Goal: Check status: Check status

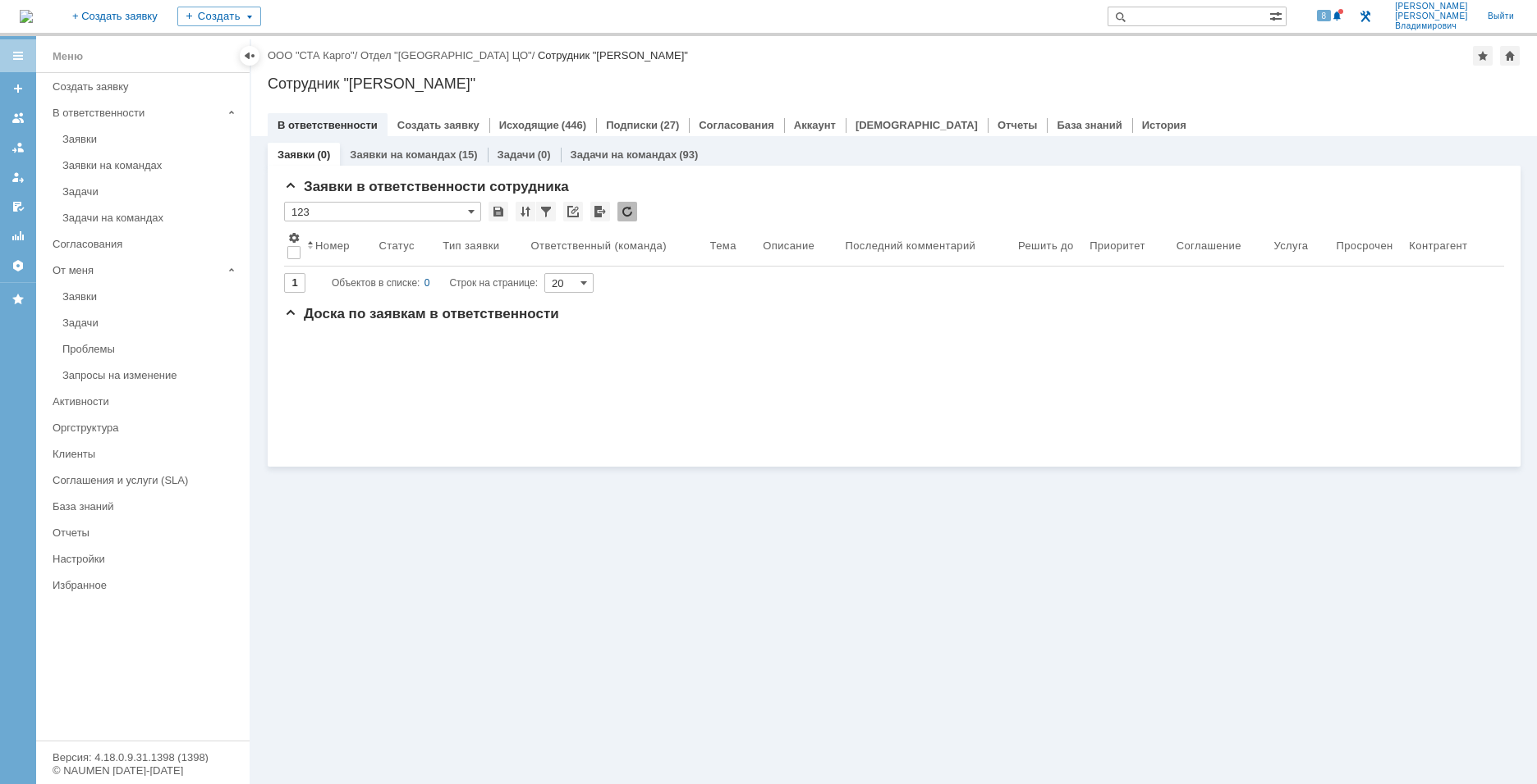
click at [709, 18] on input "text" at bounding box center [1189, 16] width 162 height 20
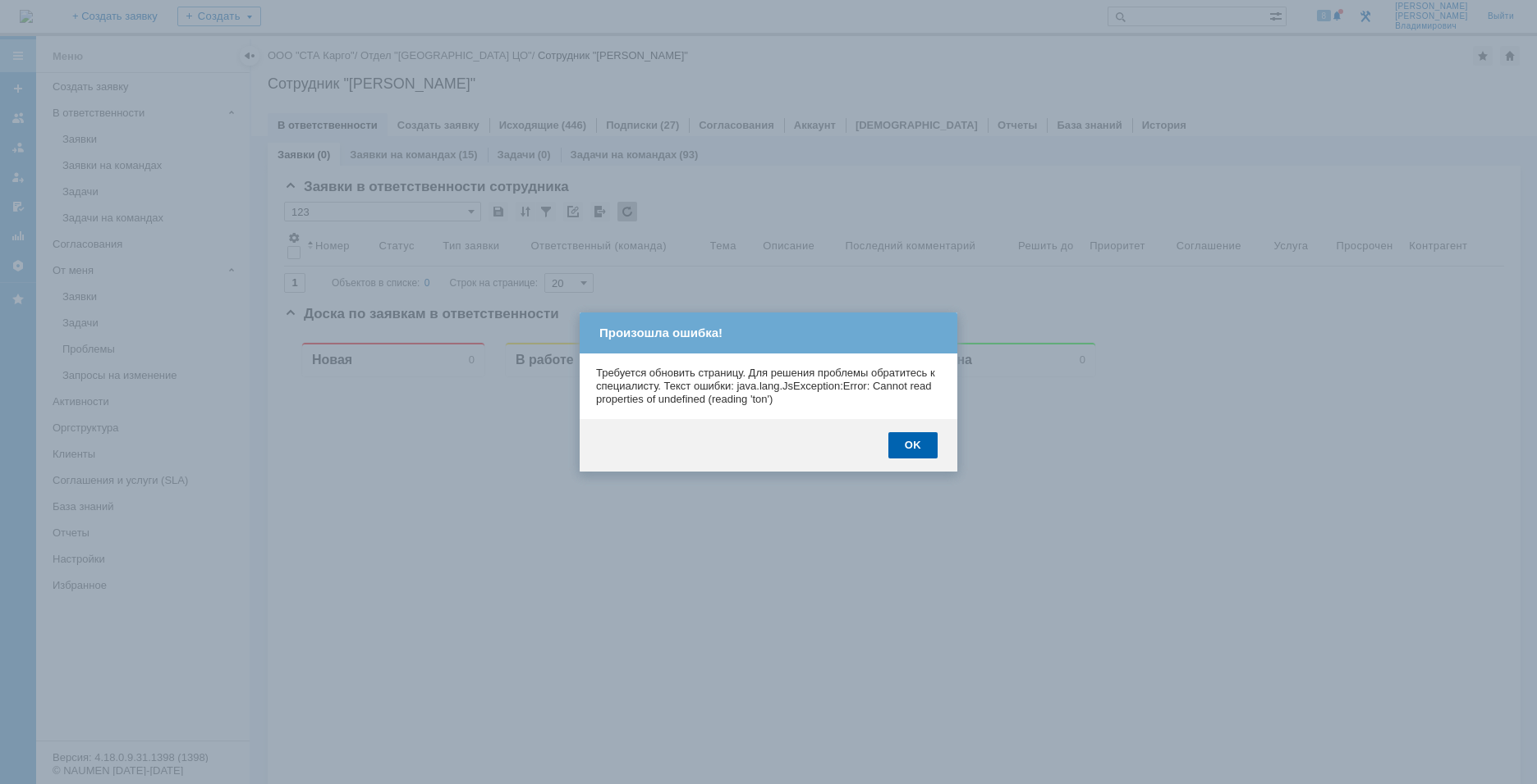
click at [709, 271] on div "OK" at bounding box center [912, 445] width 49 height 26
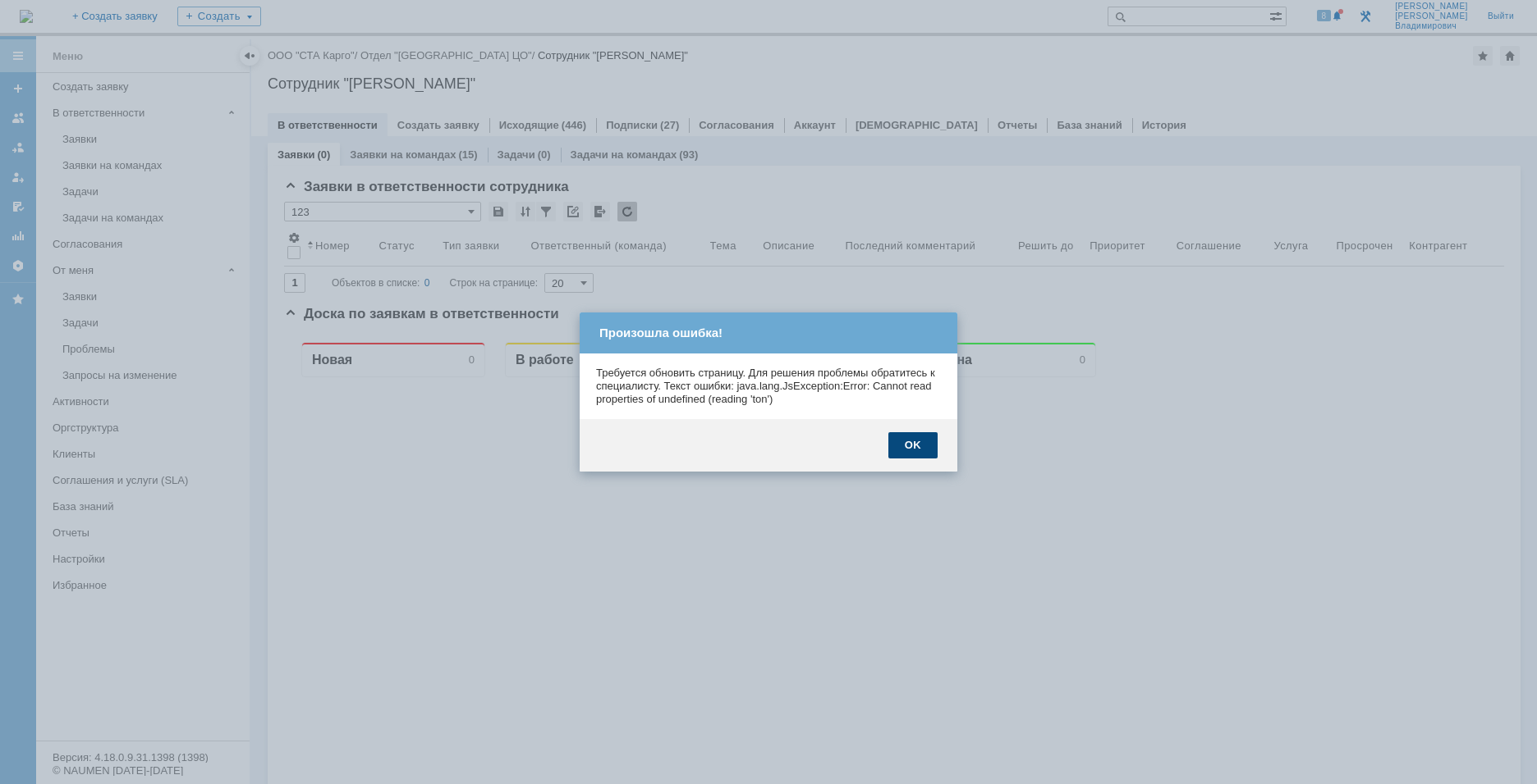
click at [709, 271] on div "OK" at bounding box center [912, 445] width 49 height 26
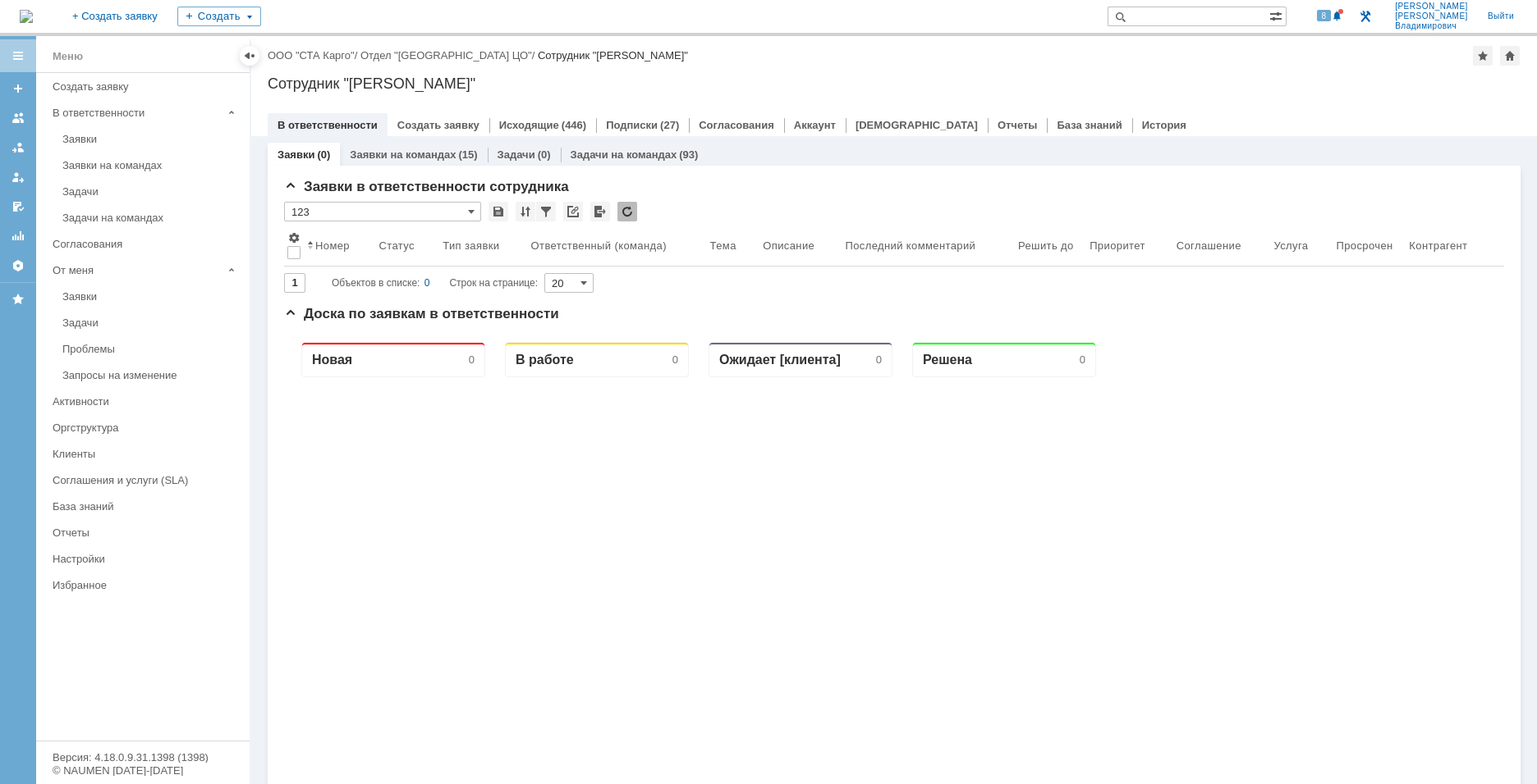
click at [709, 271] on div at bounding box center [1003, 675] width 184 height 594
click at [96, 215] on div "Задачи на командах" at bounding box center [151, 218] width 178 height 12
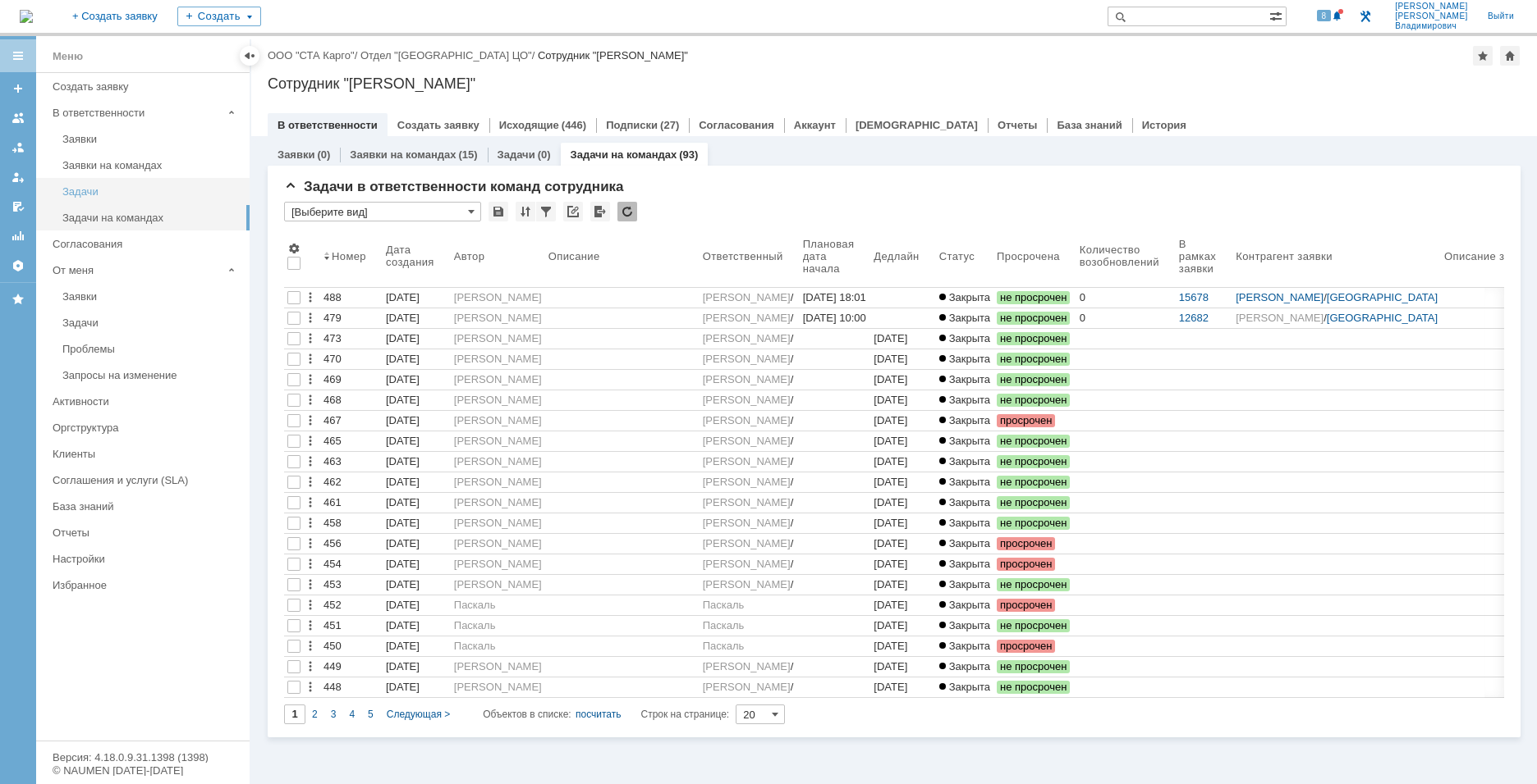
click at [119, 164] on div "Заявки на командах" at bounding box center [151, 165] width 178 height 12
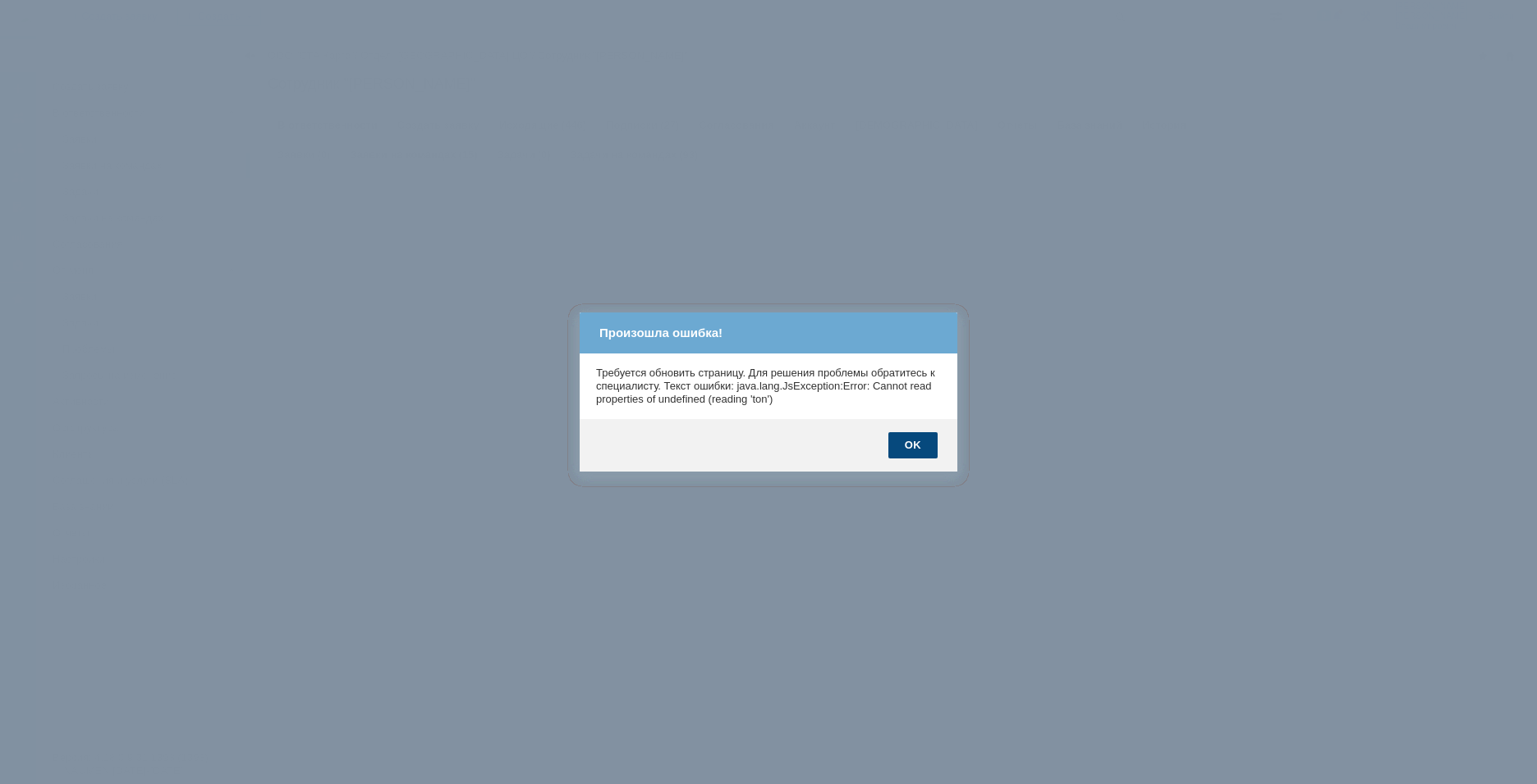
click at [709, 271] on body "Идет загрузка, пожалуйста, подождите. На домашнюю + Создать заявку Создать 8 Ка…" at bounding box center [768, 392] width 1537 height 784
click at [709, 271] on div "OK" at bounding box center [912, 445] width 49 height 26
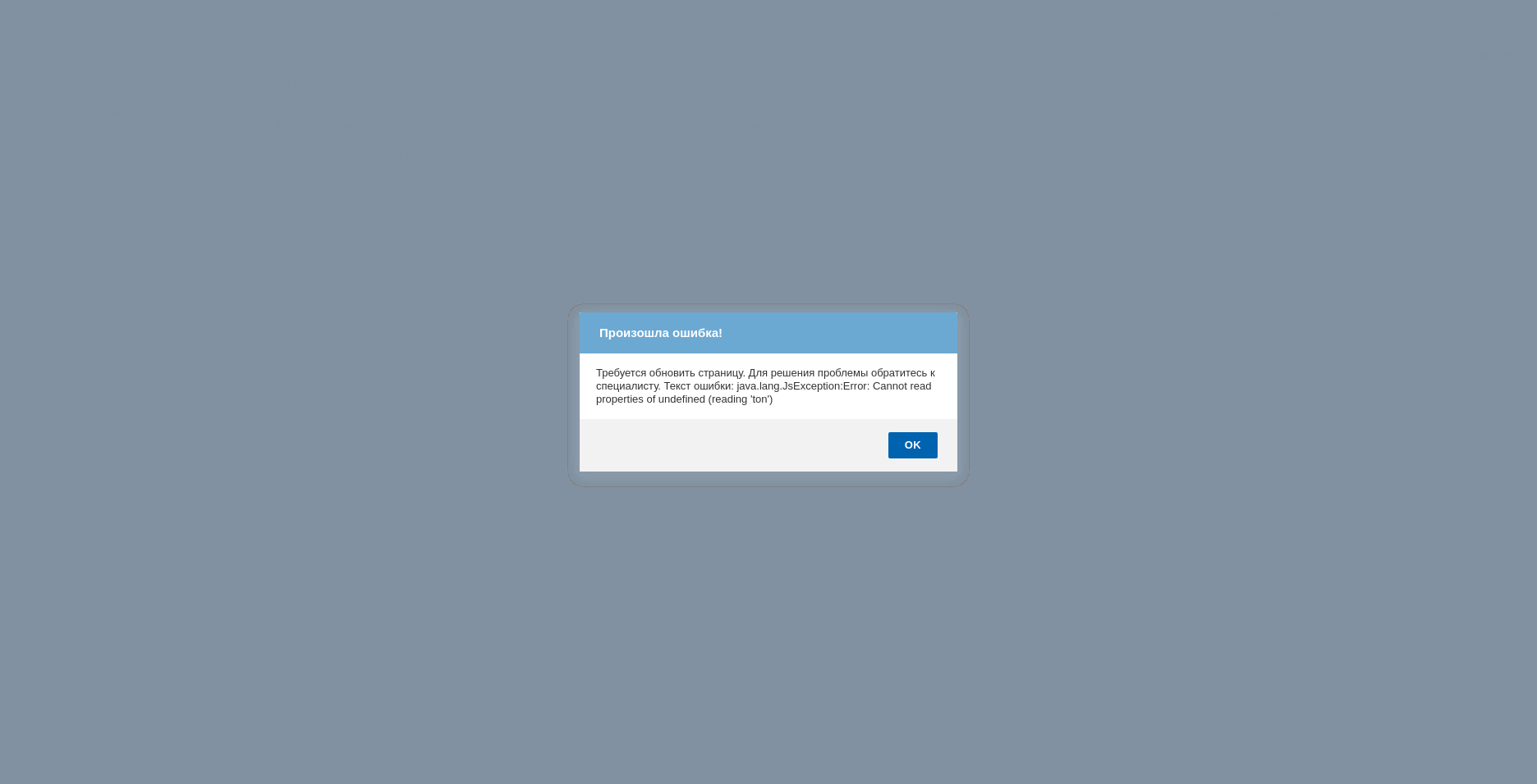
click at [709, 271] on div "OK" at bounding box center [912, 445] width 49 height 26
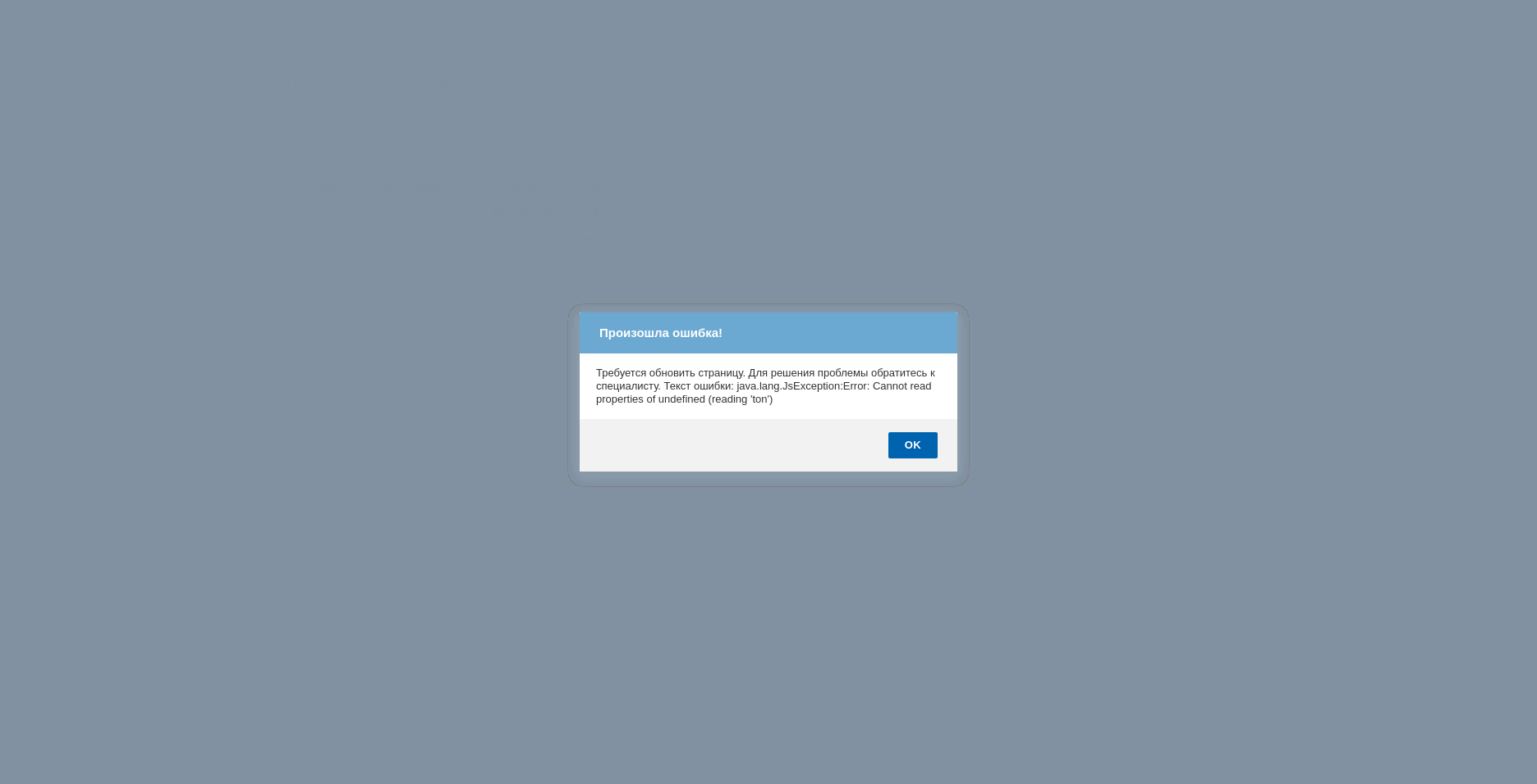
click at [709, 271] on div "OK" at bounding box center [912, 445] width 49 height 26
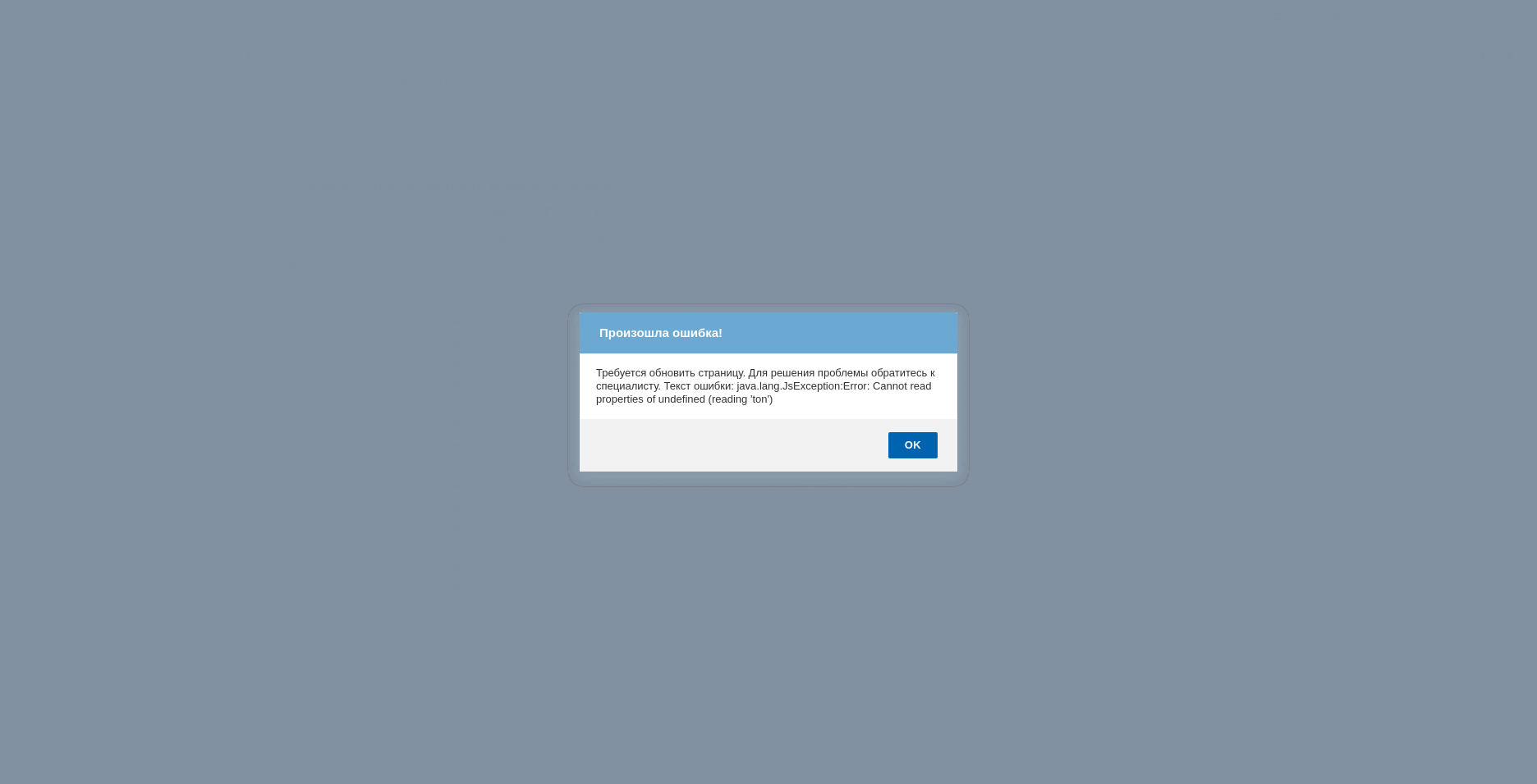
click at [709, 271] on div "OK" at bounding box center [912, 445] width 49 height 26
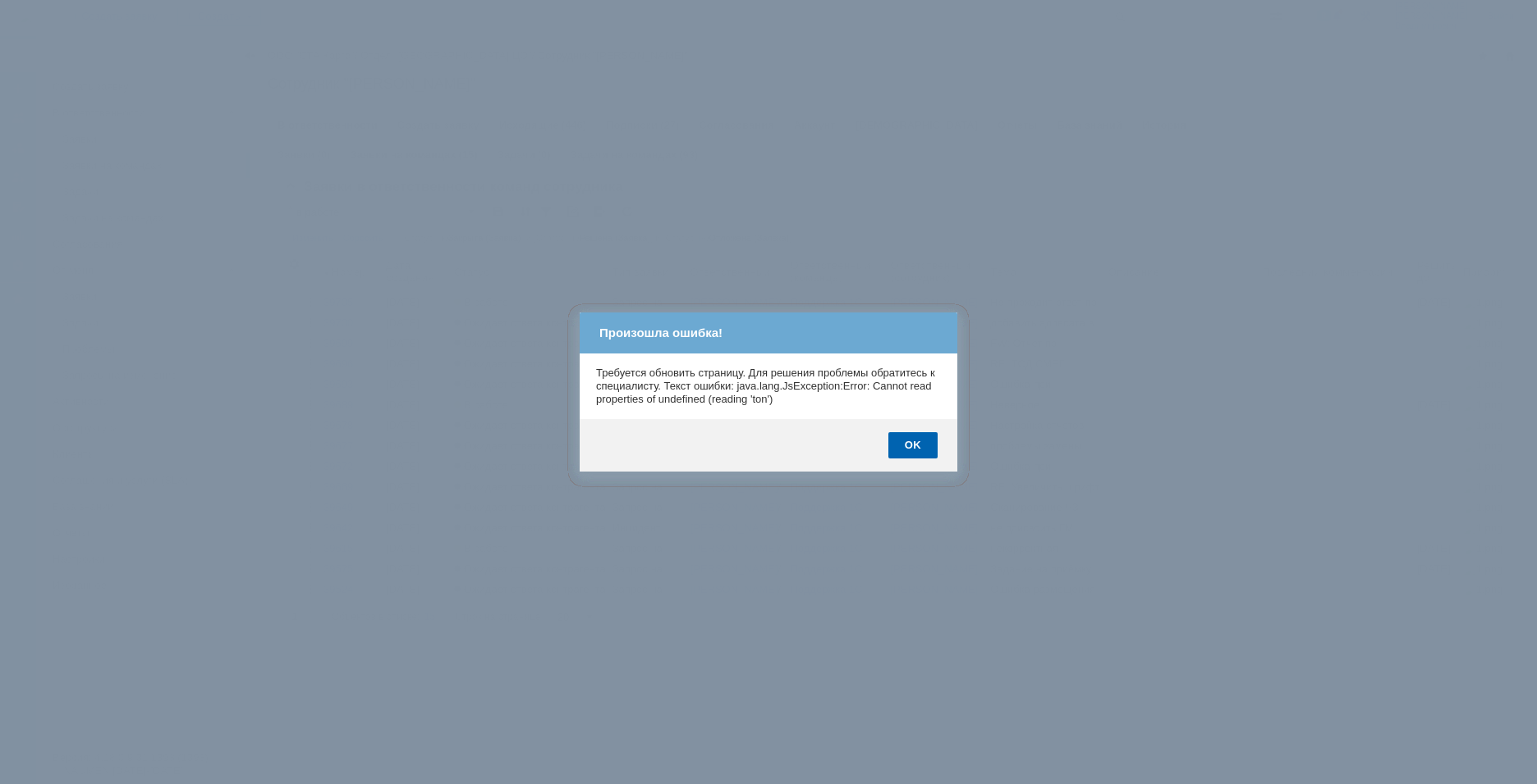
click at [709, 271] on div "OK" at bounding box center [912, 445] width 49 height 26
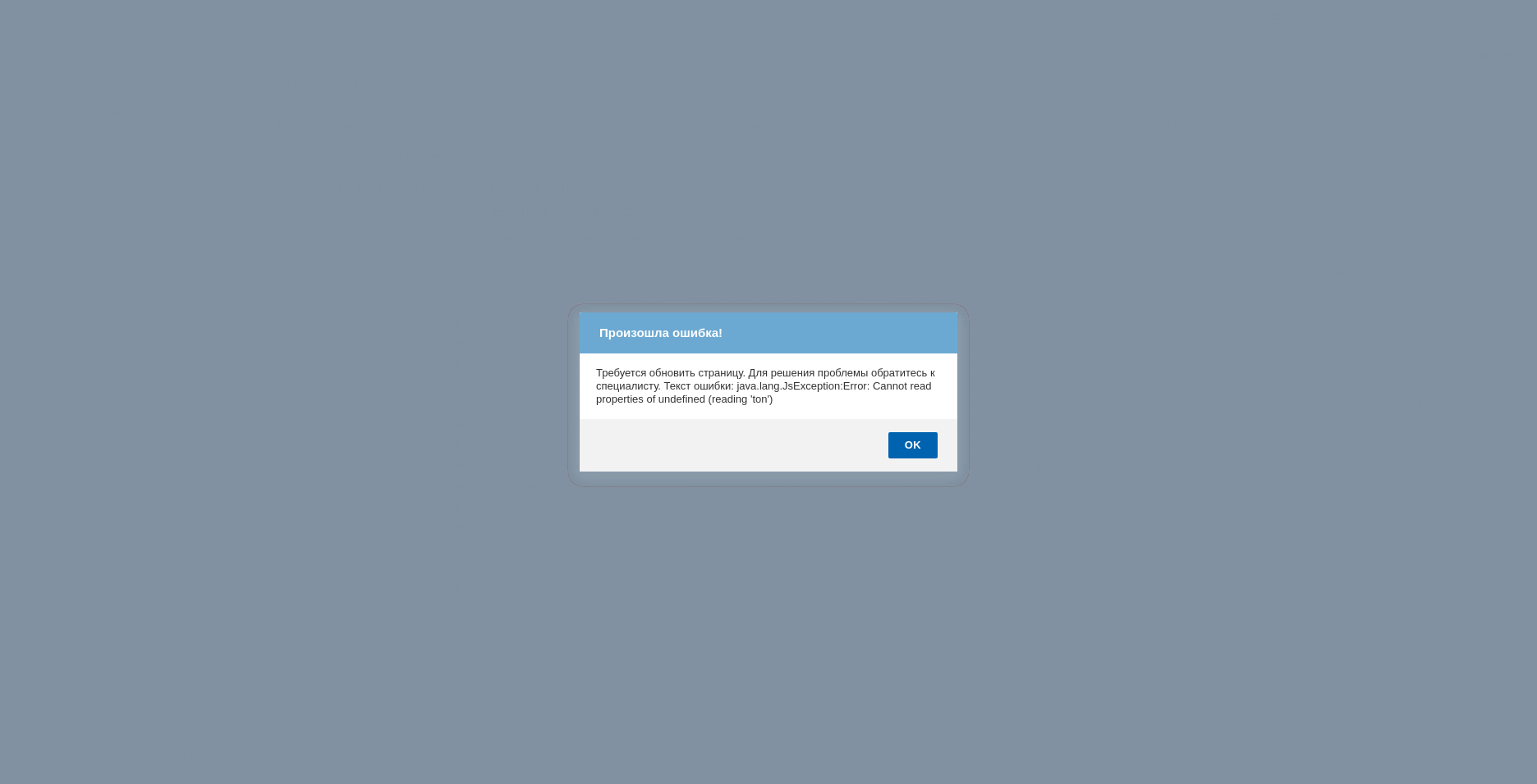
click at [709, 271] on div "OK" at bounding box center [912, 445] width 49 height 26
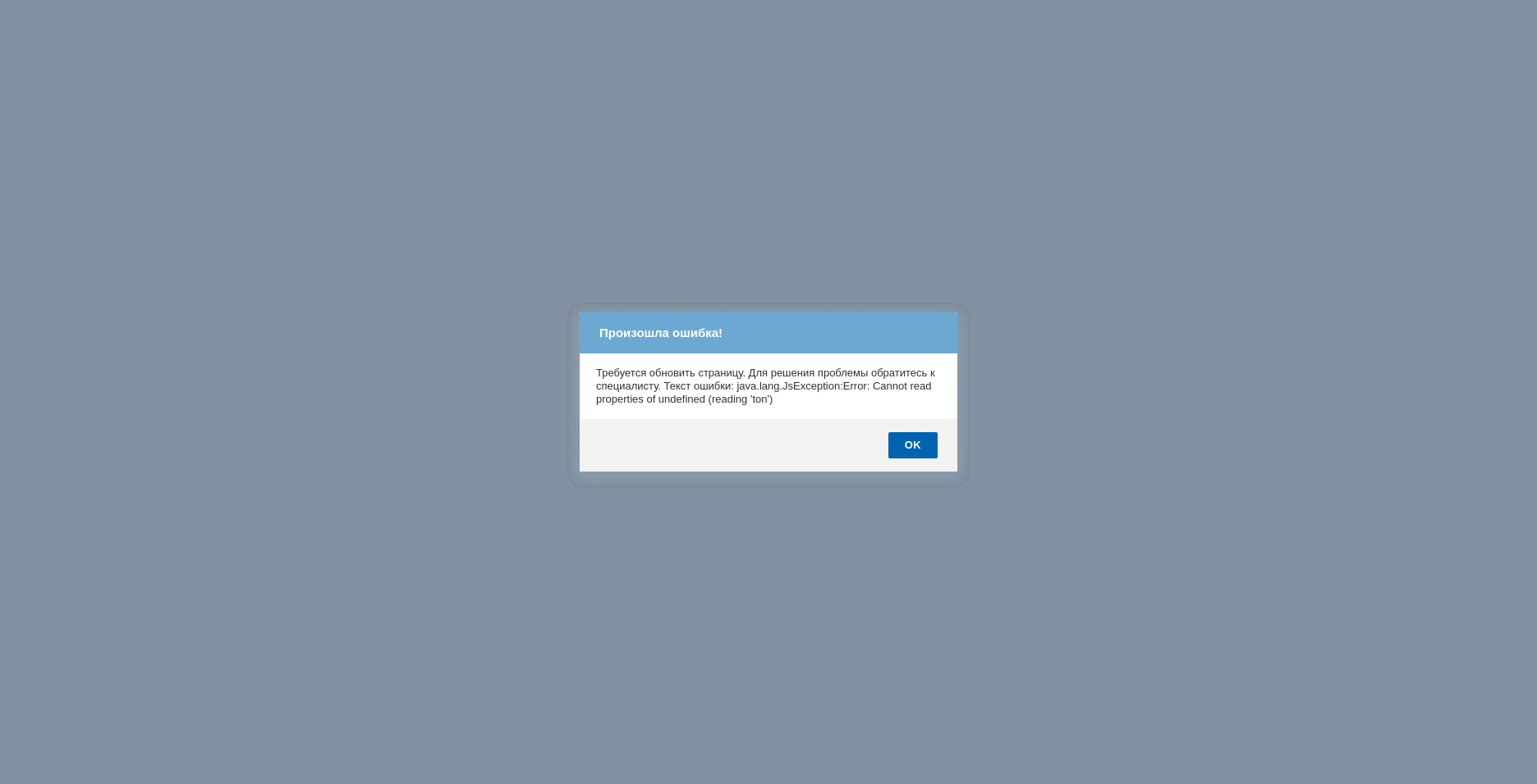
click at [709, 271] on div "OK" at bounding box center [912, 445] width 49 height 26
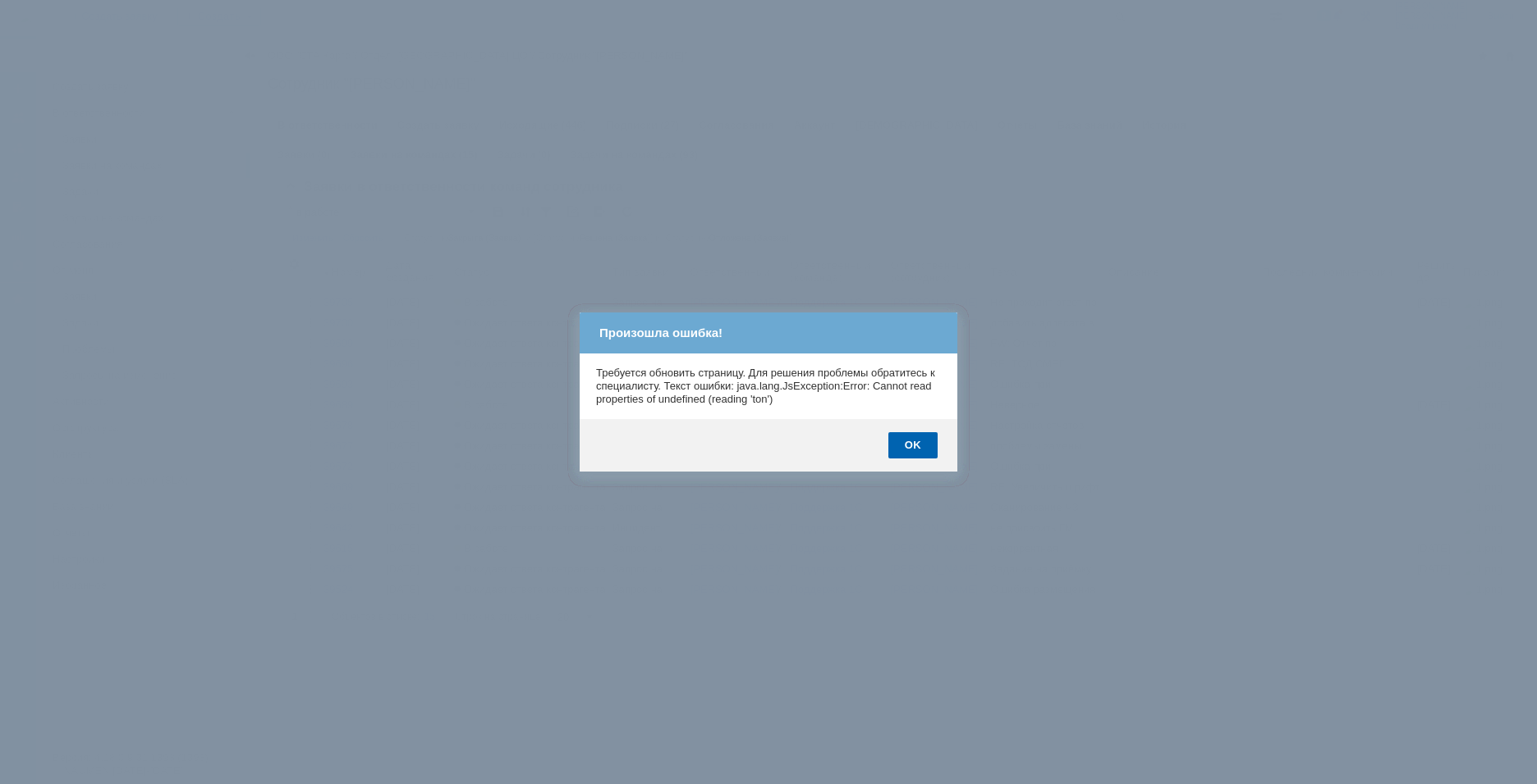
click at [709, 271] on body "Идет загрузка, пожалуйста, подождите. На домашнюю + Создать заявку Создать 8 Ка…" at bounding box center [768, 392] width 1537 height 784
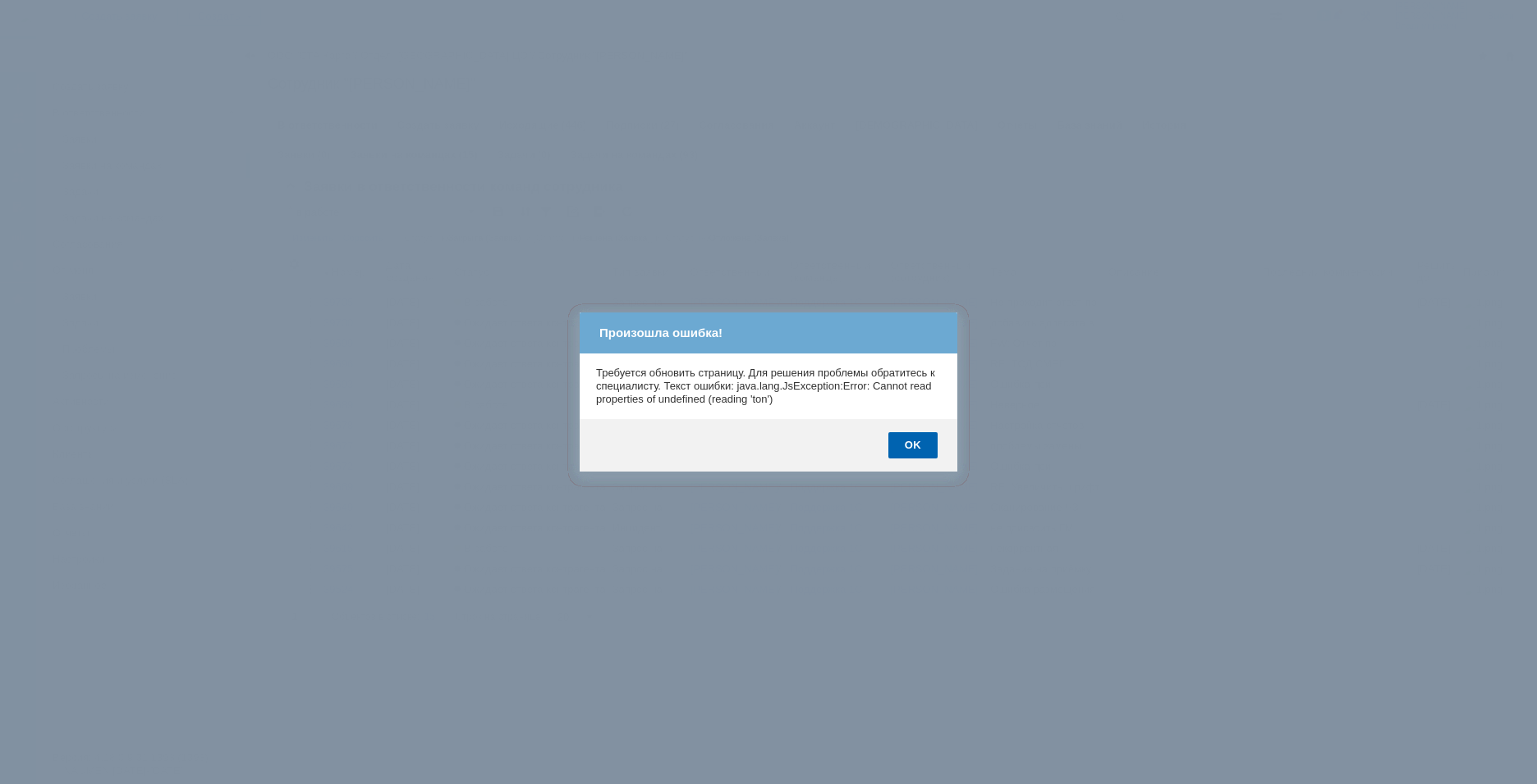
click at [709, 271] on body "Идет загрузка, пожалуйста, подождите. На домашнюю + Создать заявку Создать 8 Ка…" at bounding box center [768, 392] width 1537 height 784
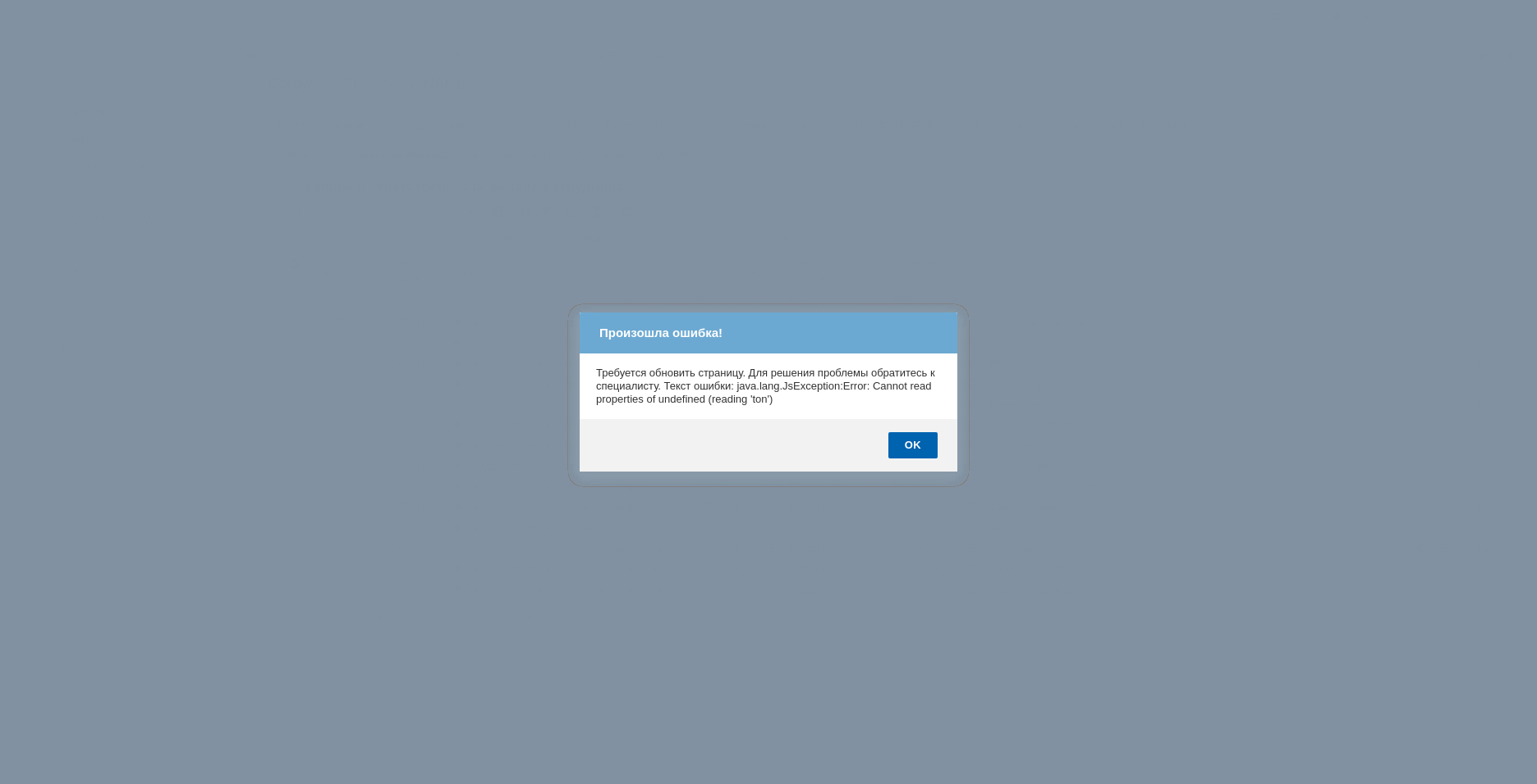
click at [709, 271] on body "Идет загрузка, пожалуйста, подождите. На домашнюю + Создать заявку Создать 8 Ка…" at bounding box center [768, 392] width 1537 height 784
click at [922, 442] on div "OK" at bounding box center [912, 445] width 49 height 26
click at [915, 442] on body "Идет загрузка, пожалуйста, подождите. На домашнюю + Создать заявку Создать 8 [P…" at bounding box center [768, 392] width 1537 height 784
click at [915, 442] on div "OK" at bounding box center [912, 445] width 49 height 26
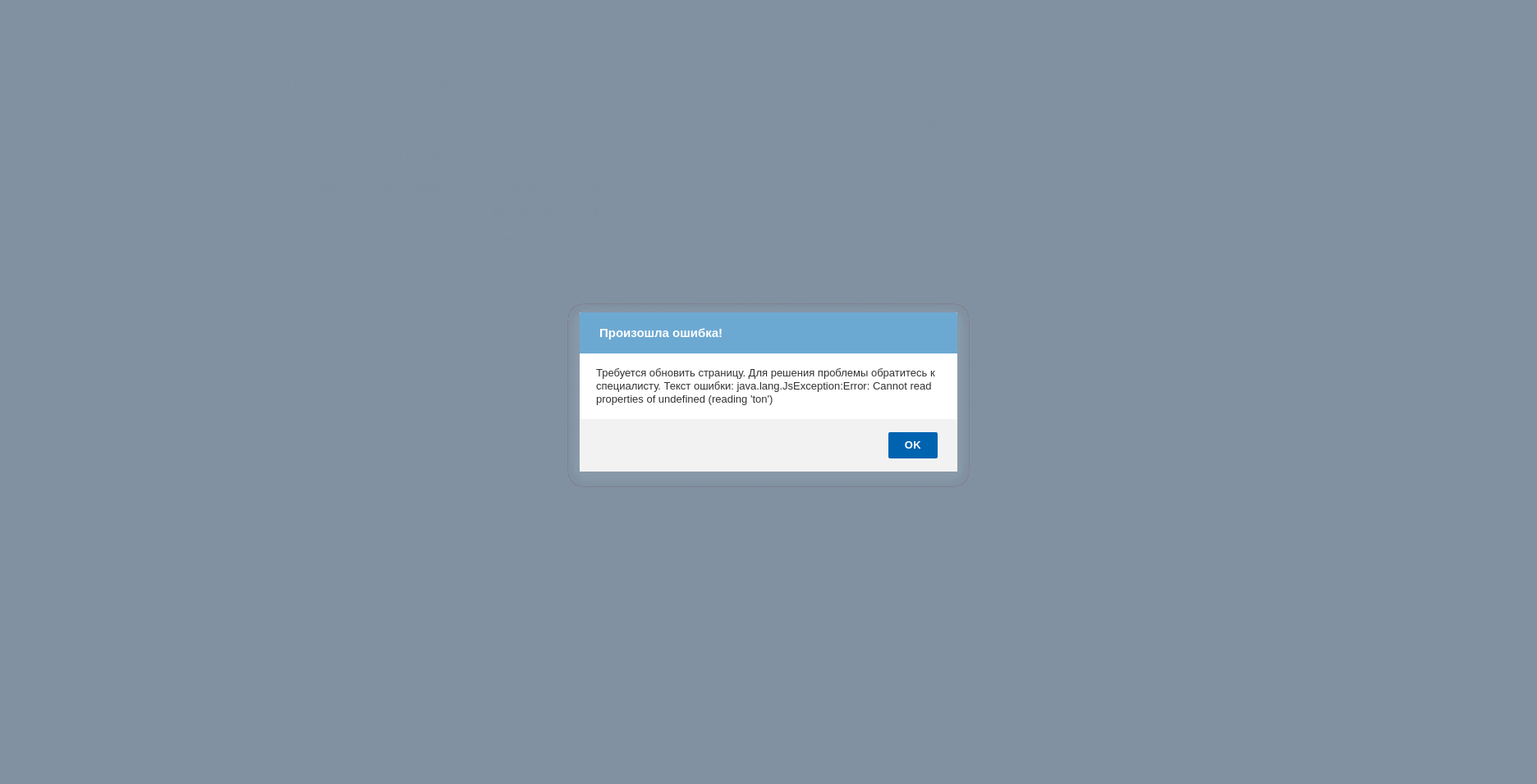
click at [915, 442] on body "Идет загрузка, пожалуйста, подождите. На домашнюю + Создать заявку Создать 8 Ка…" at bounding box center [768, 392] width 1537 height 784
click at [915, 442] on body "Идет загрузка, пожалуйста, подождите. На домашнюю + Создать заявку Создать 8 Ка…" at bounding box center [768, 392] width 1537 height 784
click at [915, 443] on body "Идет загрузка, пожалуйста, подождите. На домашнюю + Создать заявку Создать 8 Ка…" at bounding box center [768, 392] width 1537 height 784
click at [914, 443] on body "Идет загрузка, пожалуйста, подождите. На домашнюю + Создать заявку Создать 8 Ка…" at bounding box center [768, 392] width 1537 height 784
click at [913, 443] on body "Идет загрузка, пожалуйста, подождите. На домашнюю + Создать заявку Создать 8 Ка…" at bounding box center [768, 392] width 1537 height 784
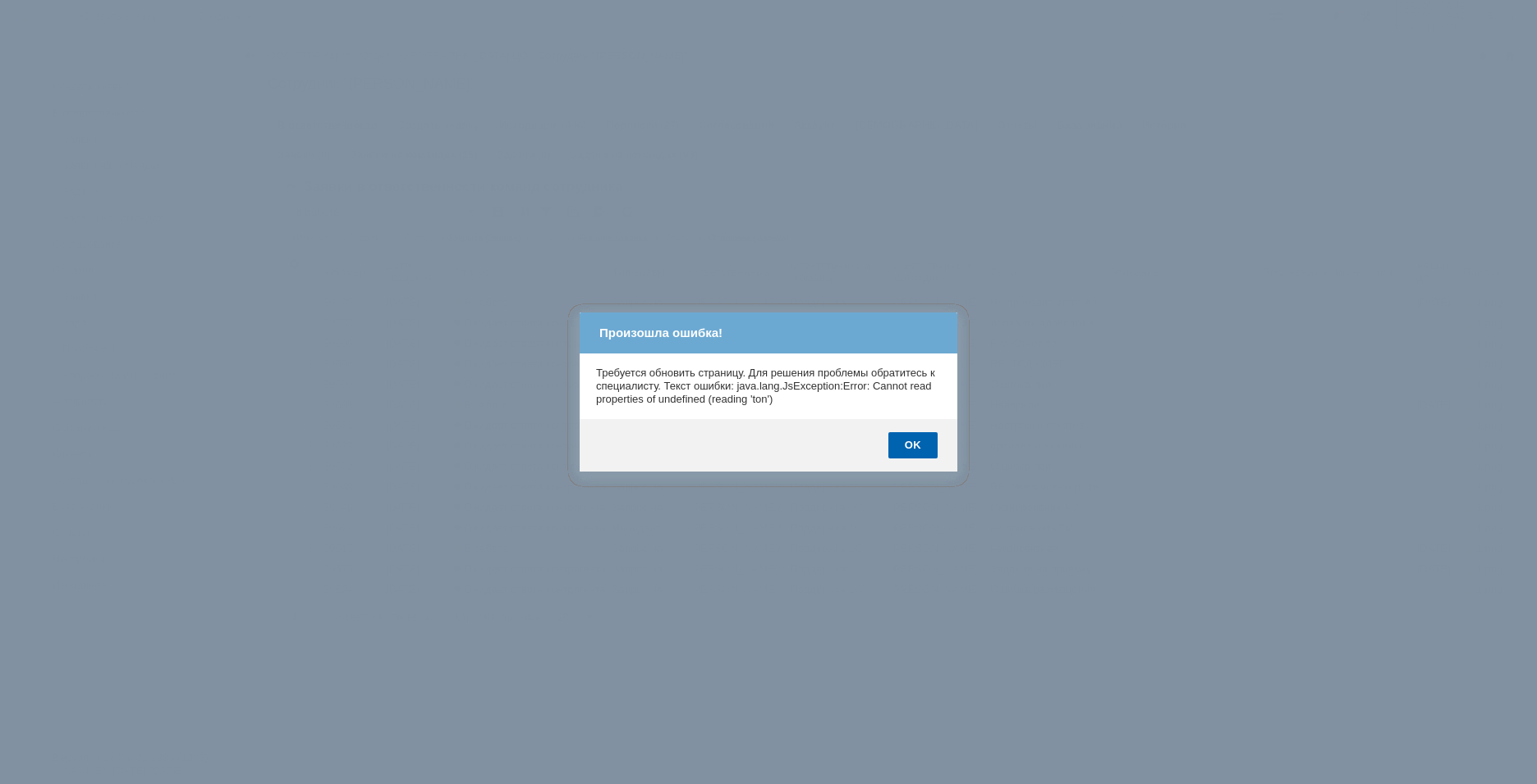
click at [912, 443] on body "Идет загрузка, пожалуйста, подождите. На домашнюю + Создать заявку Создать 8 Ка…" at bounding box center [768, 392] width 1537 height 784
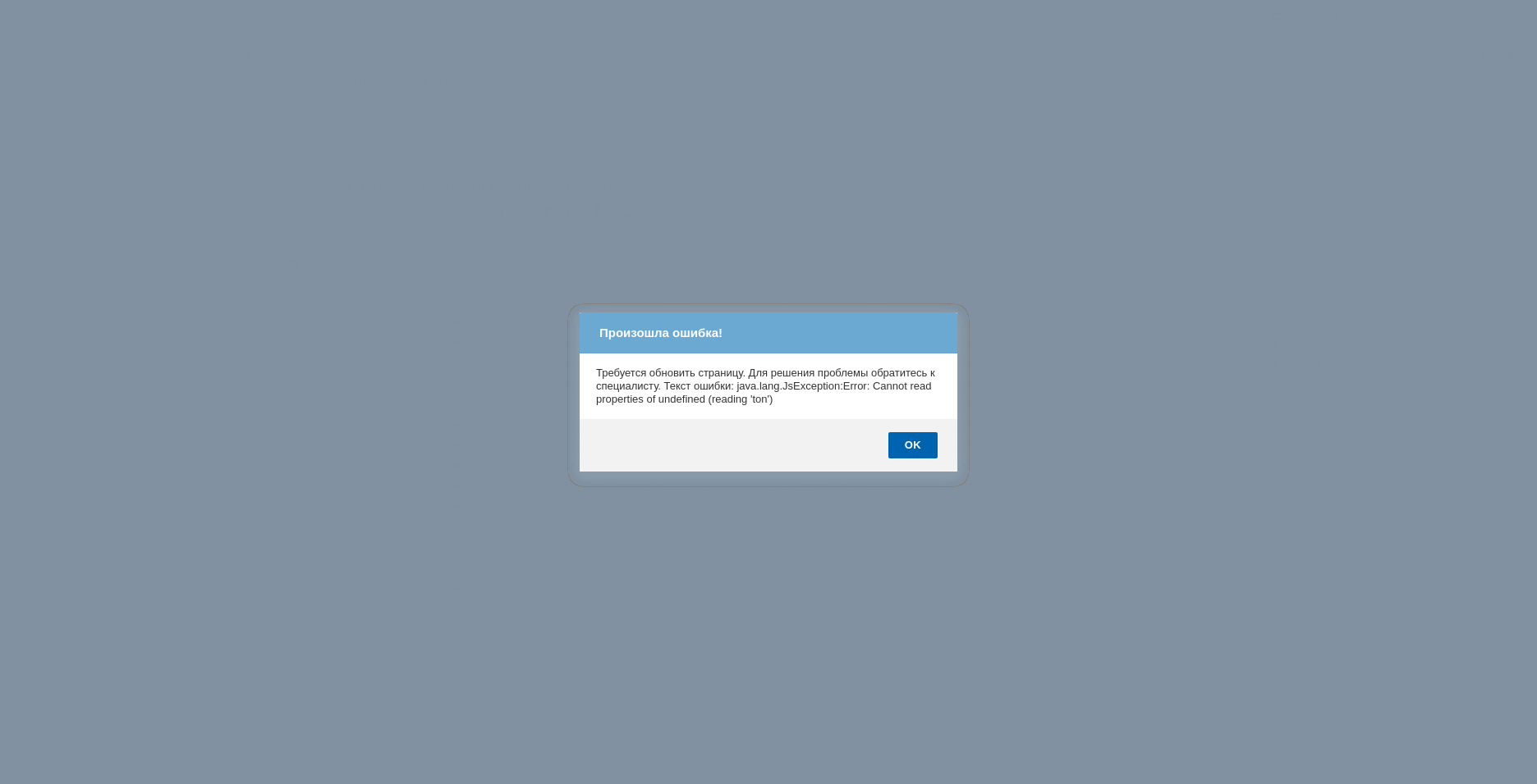
click at [912, 444] on div "OK" at bounding box center [912, 445] width 49 height 26
click at [912, 444] on body "Идет загрузка, пожалуйста, подождите. На домашнюю + Создать заявку Создать 8 Ка…" at bounding box center [768, 392] width 1537 height 784
click at [912, 444] on div "OK" at bounding box center [912, 445] width 49 height 26
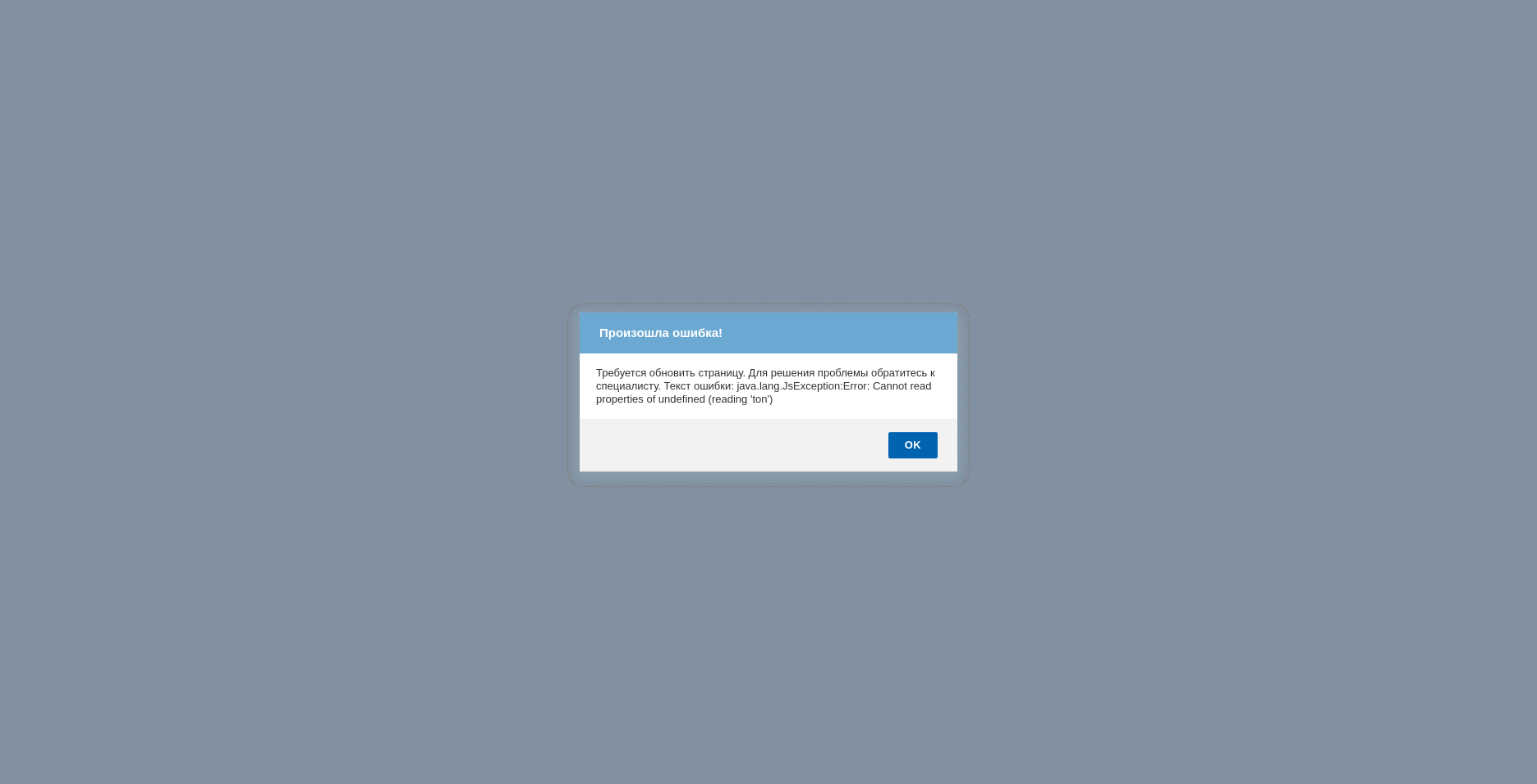
click at [912, 444] on div "OK" at bounding box center [912, 445] width 49 height 26
click at [909, 444] on div "OK" at bounding box center [912, 445] width 49 height 26
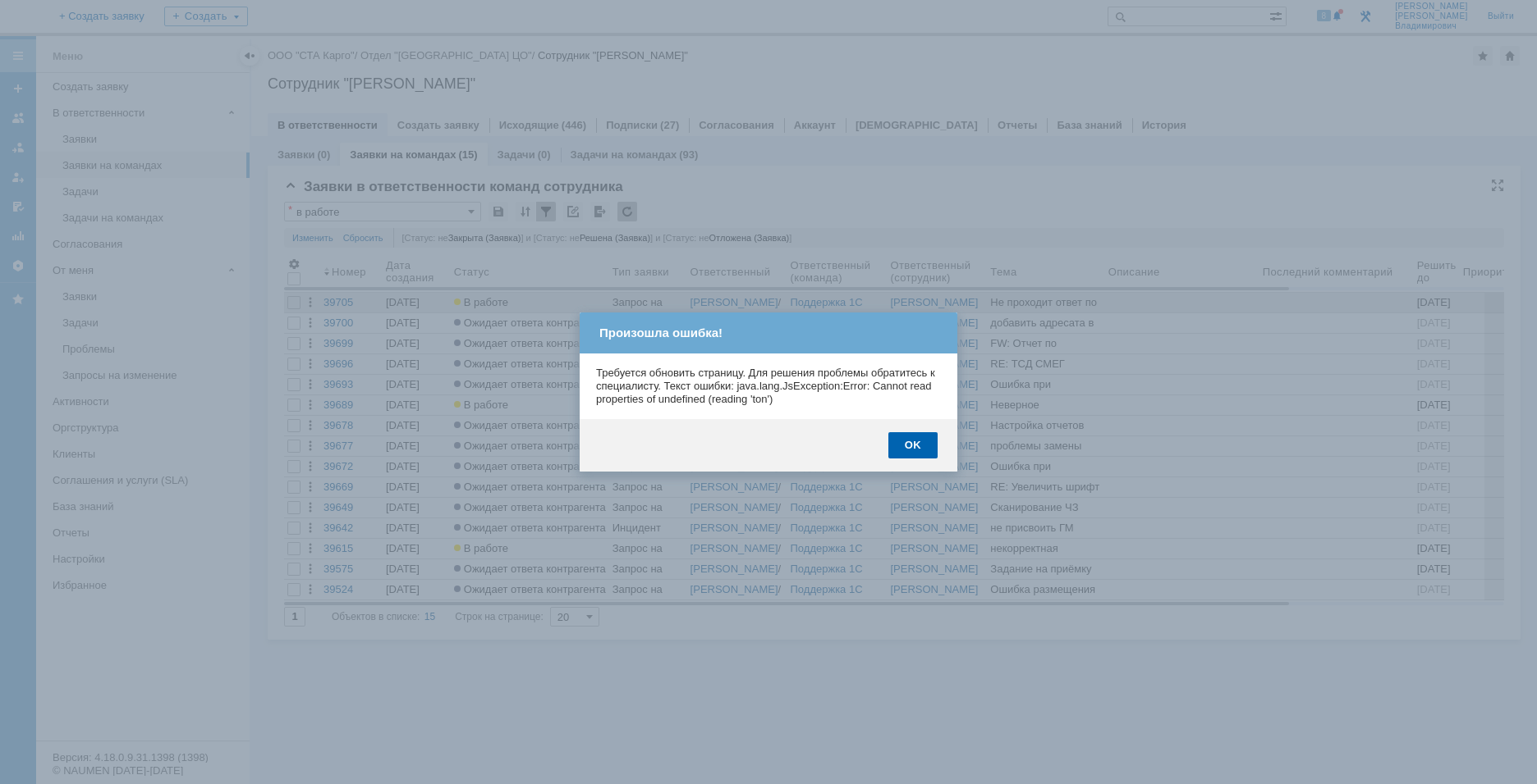
click at [522, 306] on body "Идет загрузка, пожалуйста, подождите. На домашнюю + Создать заявку Создать 8 [P…" at bounding box center [768, 392] width 1537 height 784
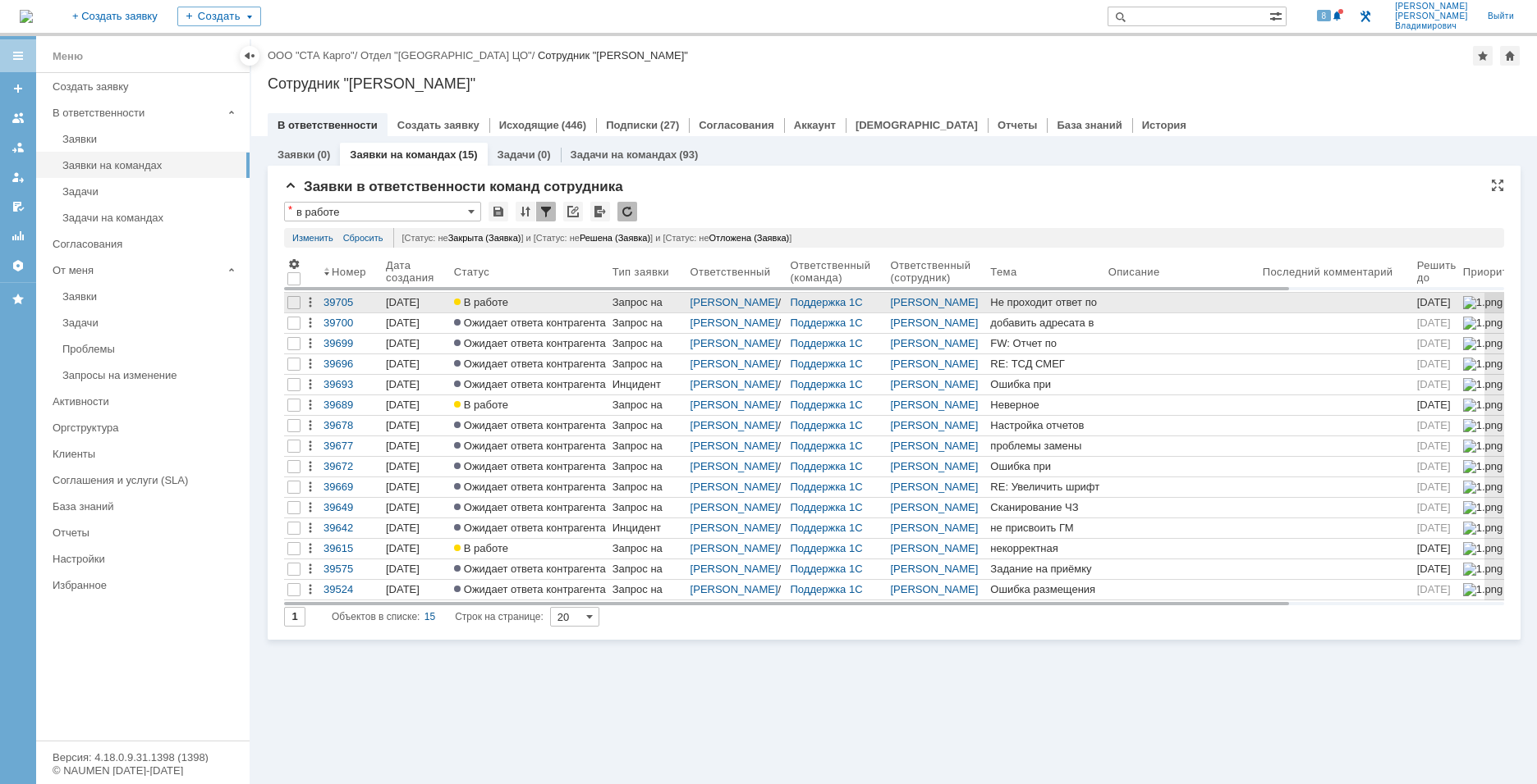
click at [484, 301] on span "В работе" at bounding box center [481, 302] width 54 height 12
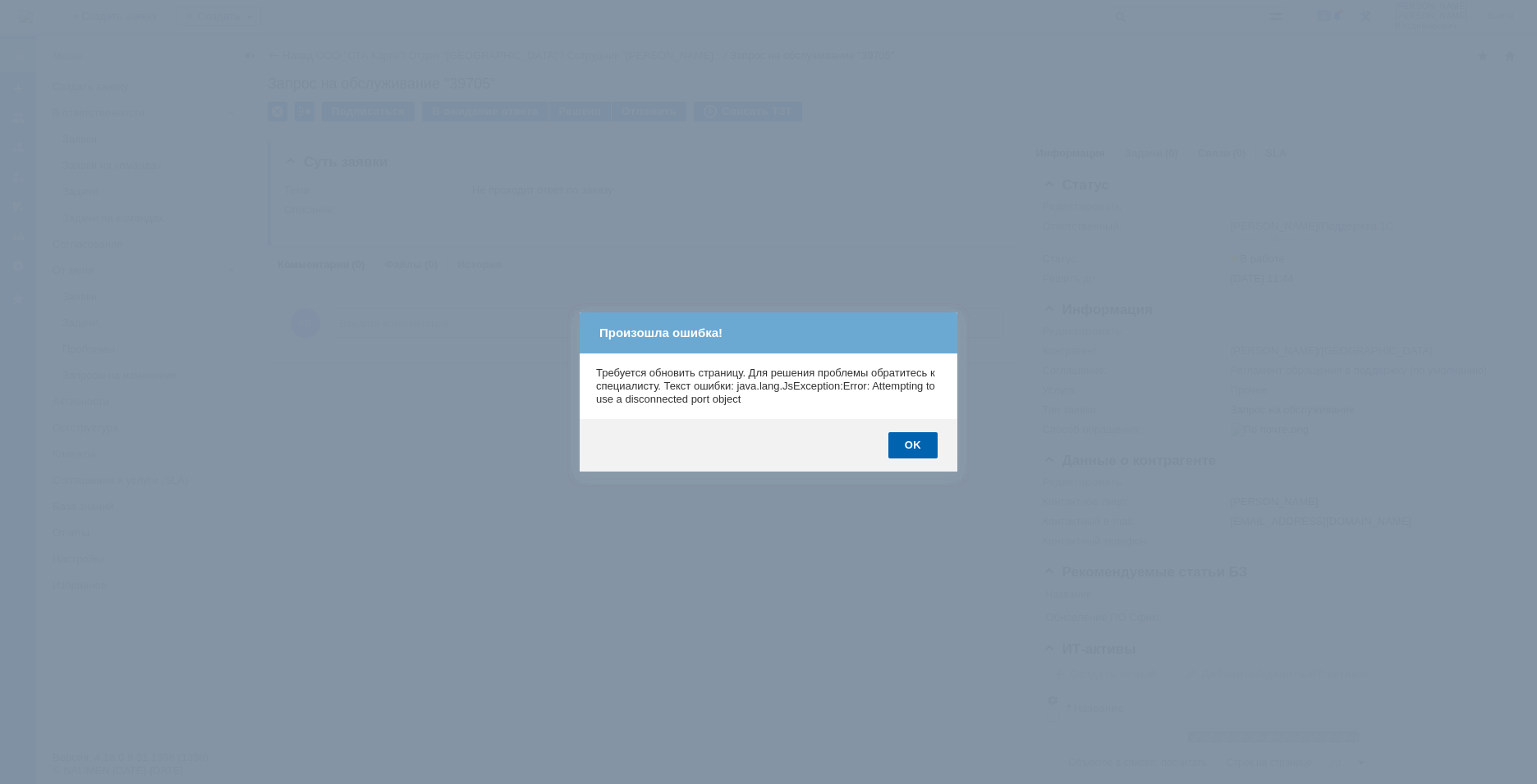
click at [921, 456] on div "OK" at bounding box center [912, 445] width 49 height 26
click at [915, 451] on body "Идет загрузка, пожалуйста, подождите. На домашнюю + Создать заявку Создать 8 [P…" at bounding box center [768, 392] width 1537 height 784
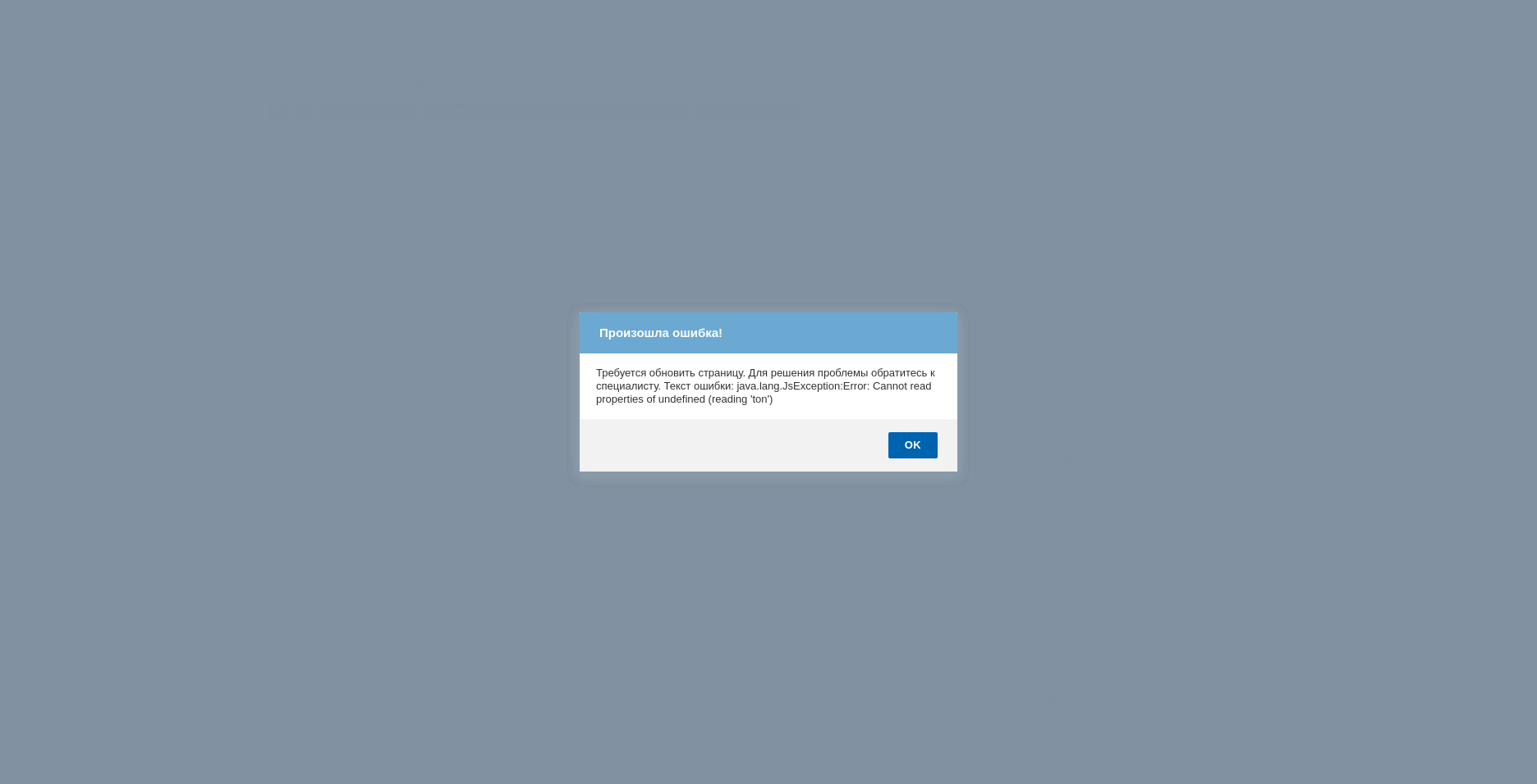
click at [915, 451] on body "Идет загрузка, пожалуйста, подождите. На домашнюю + Создать заявку Создать 8 [P…" at bounding box center [768, 392] width 1537 height 784
click at [915, 451] on div "OK" at bounding box center [912, 445] width 49 height 26
click at [914, 445] on body "Идет загрузка, пожалуйста, подождите. На домашнюю + Создать заявку Создать 8 [P…" at bounding box center [768, 392] width 1537 height 784
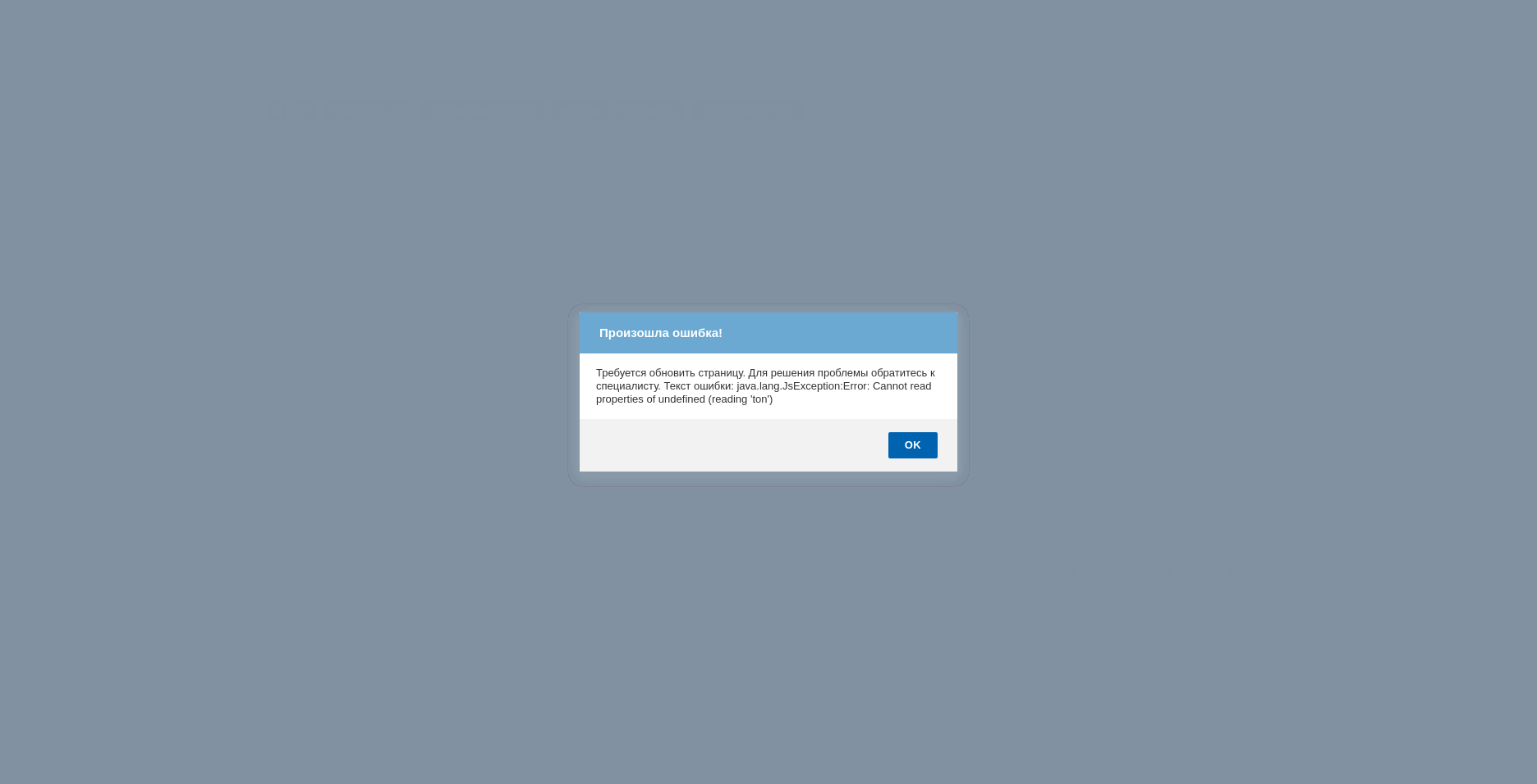
click at [914, 445] on body "Идет загрузка, пожалуйста, подождите. На домашнюю + Создать заявку Создать 8 [P…" at bounding box center [768, 392] width 1537 height 784
drag, startPoint x: 917, startPoint y: 455, endPoint x: 914, endPoint y: 445, distance: 10.4
click at [914, 445] on div "OK" at bounding box center [912, 445] width 49 height 26
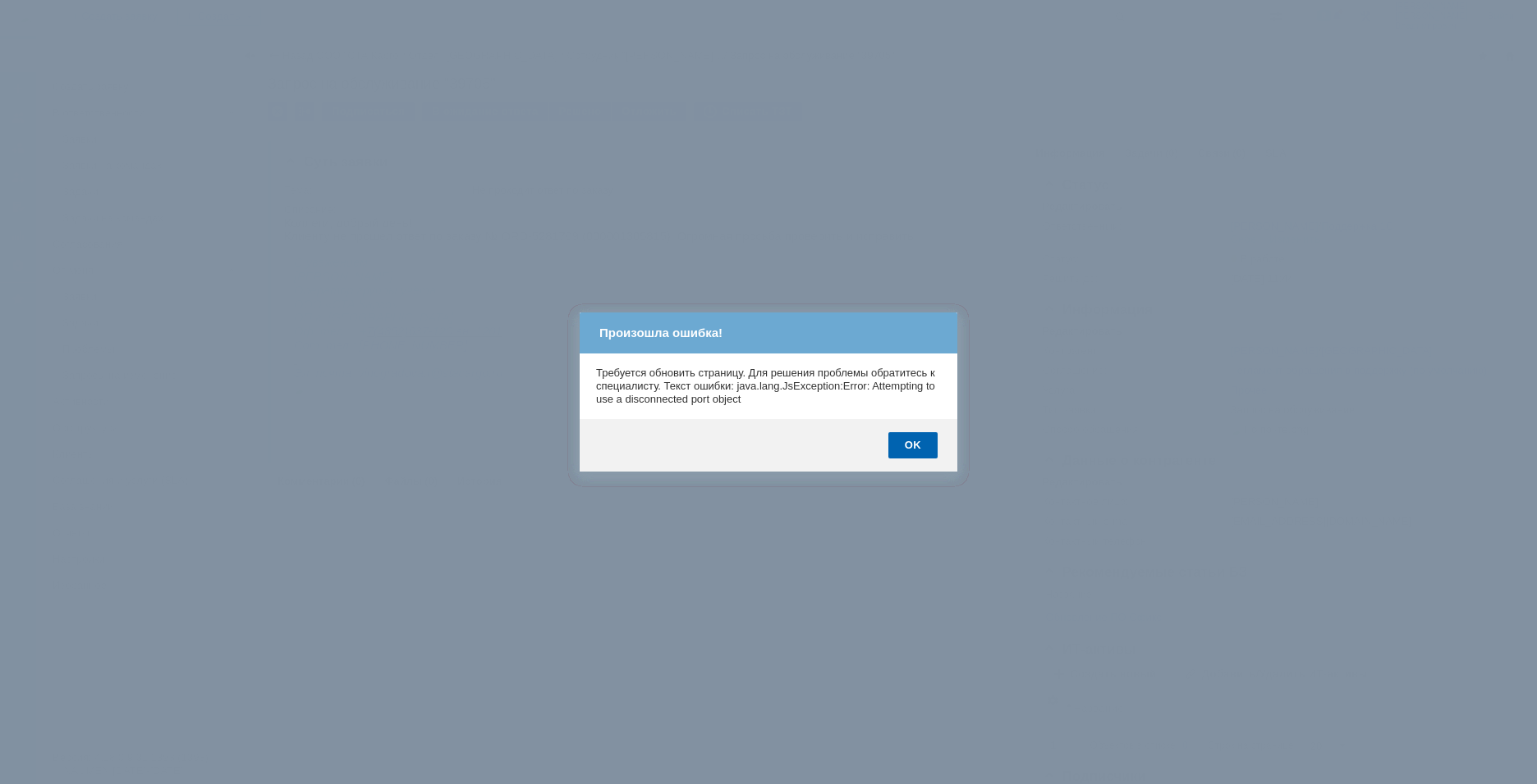
click at [914, 445] on div "OK" at bounding box center [912, 445] width 49 height 26
click at [913, 445] on div "OK" at bounding box center [912, 445] width 49 height 26
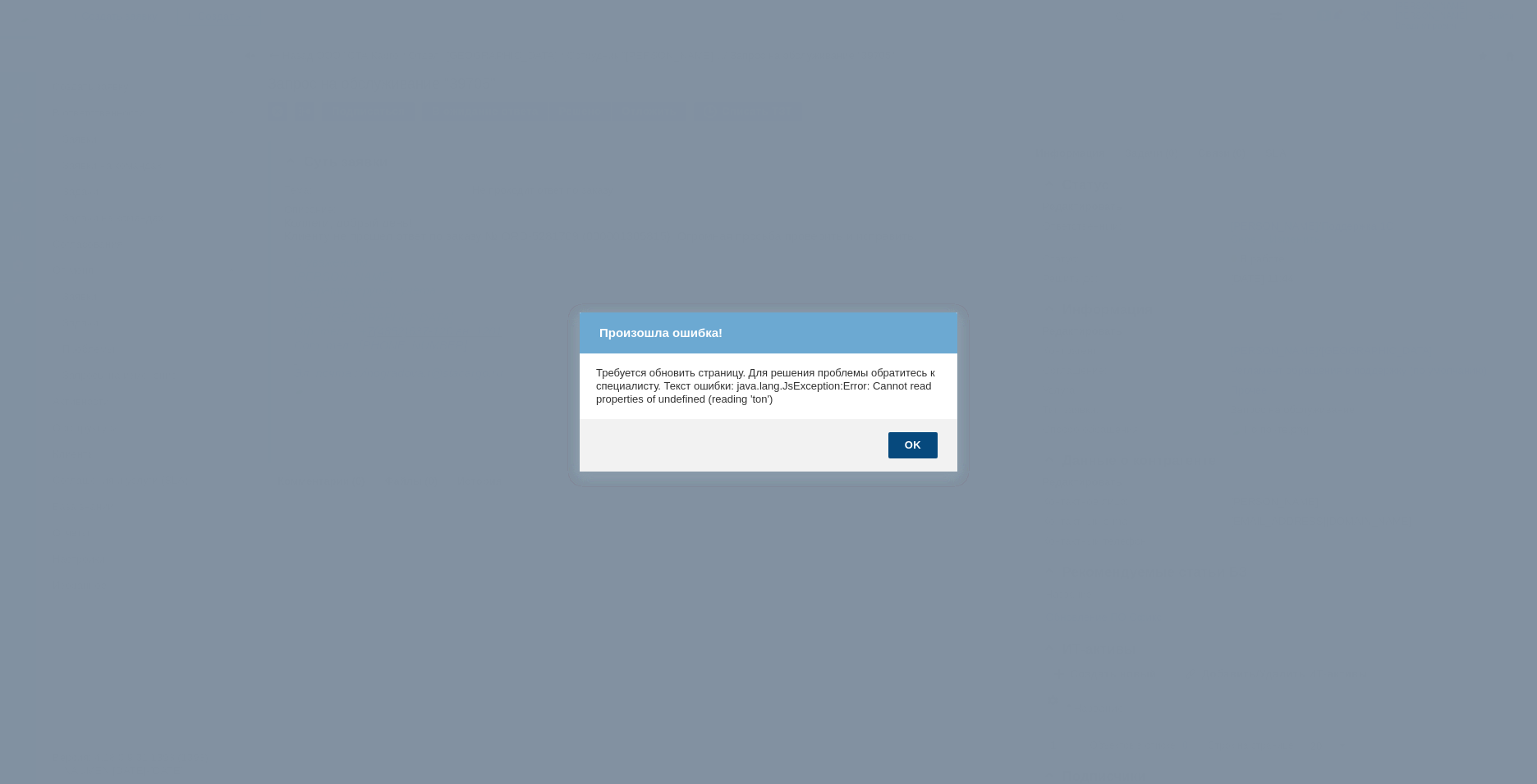
click at [912, 445] on div "OK" at bounding box center [912, 445] width 49 height 26
click at [911, 445] on div "OK" at bounding box center [912, 445] width 49 height 26
click at [911, 445] on div "OK" at bounding box center [912, 445] width 49 height 26
click at [910, 444] on div "OK" at bounding box center [912, 445] width 49 height 26
click at [909, 444] on div "OK" at bounding box center [912, 445] width 49 height 26
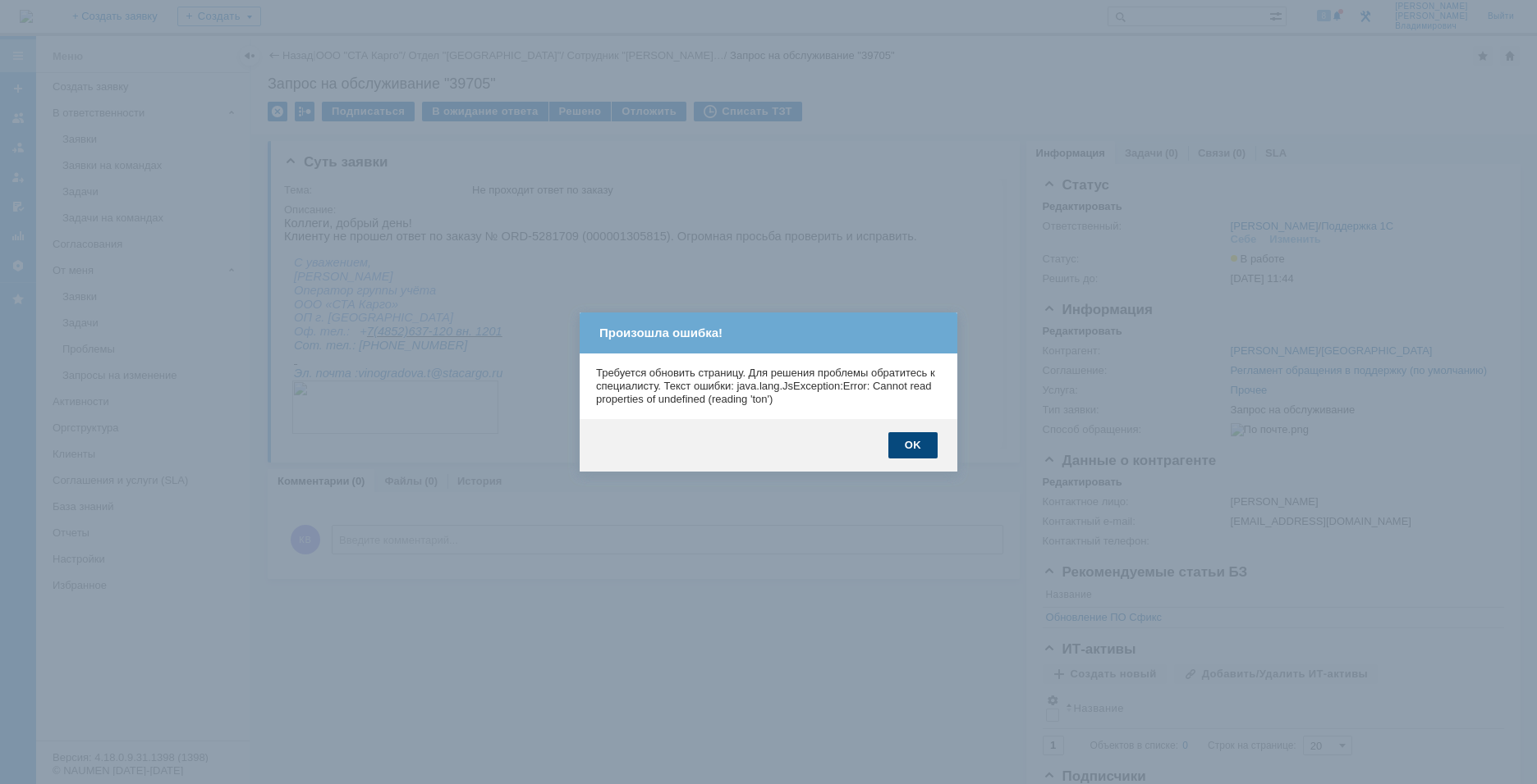
click at [909, 444] on div "OK" at bounding box center [912, 445] width 49 height 26
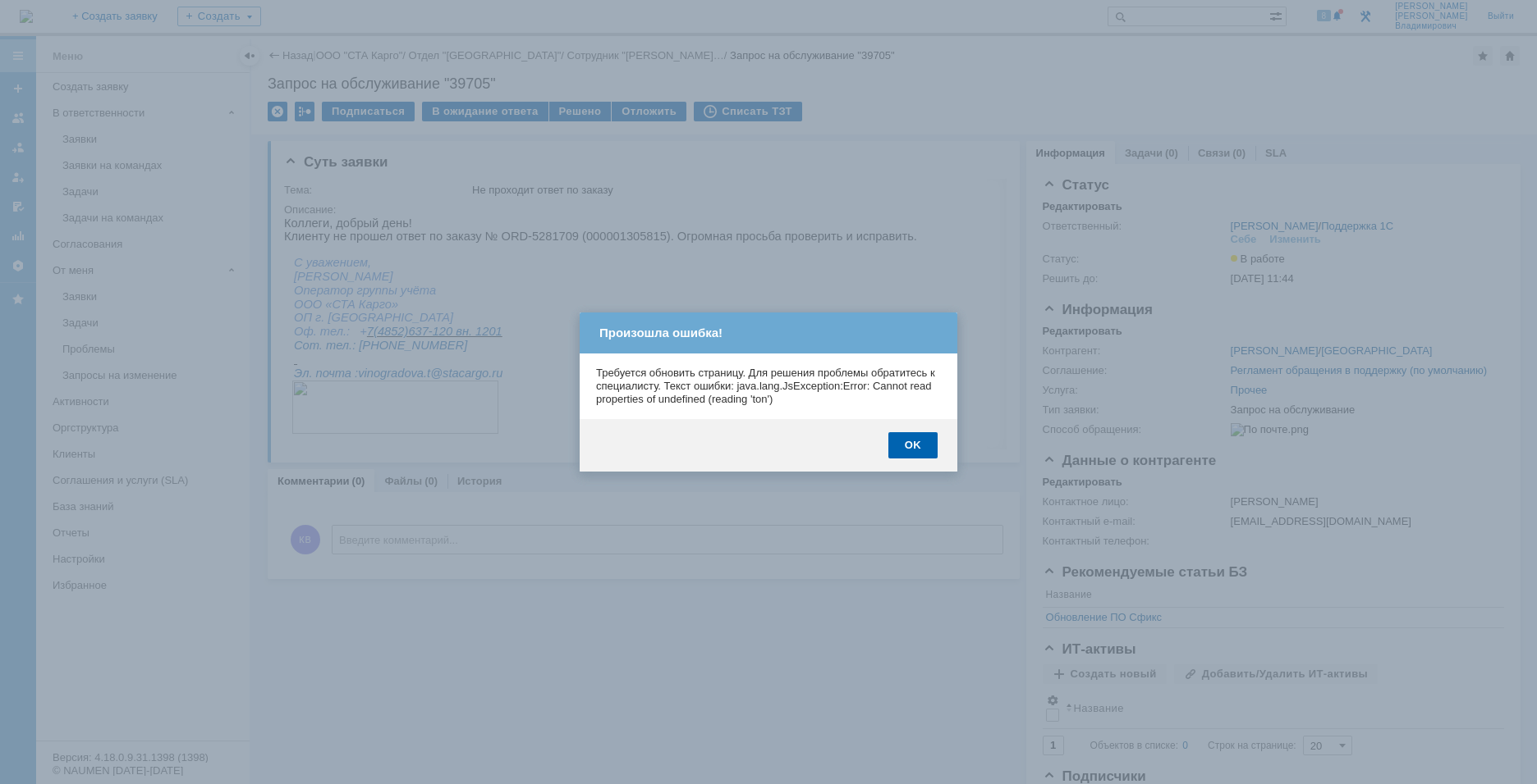
click at [909, 444] on div "OK" at bounding box center [912, 445] width 49 height 26
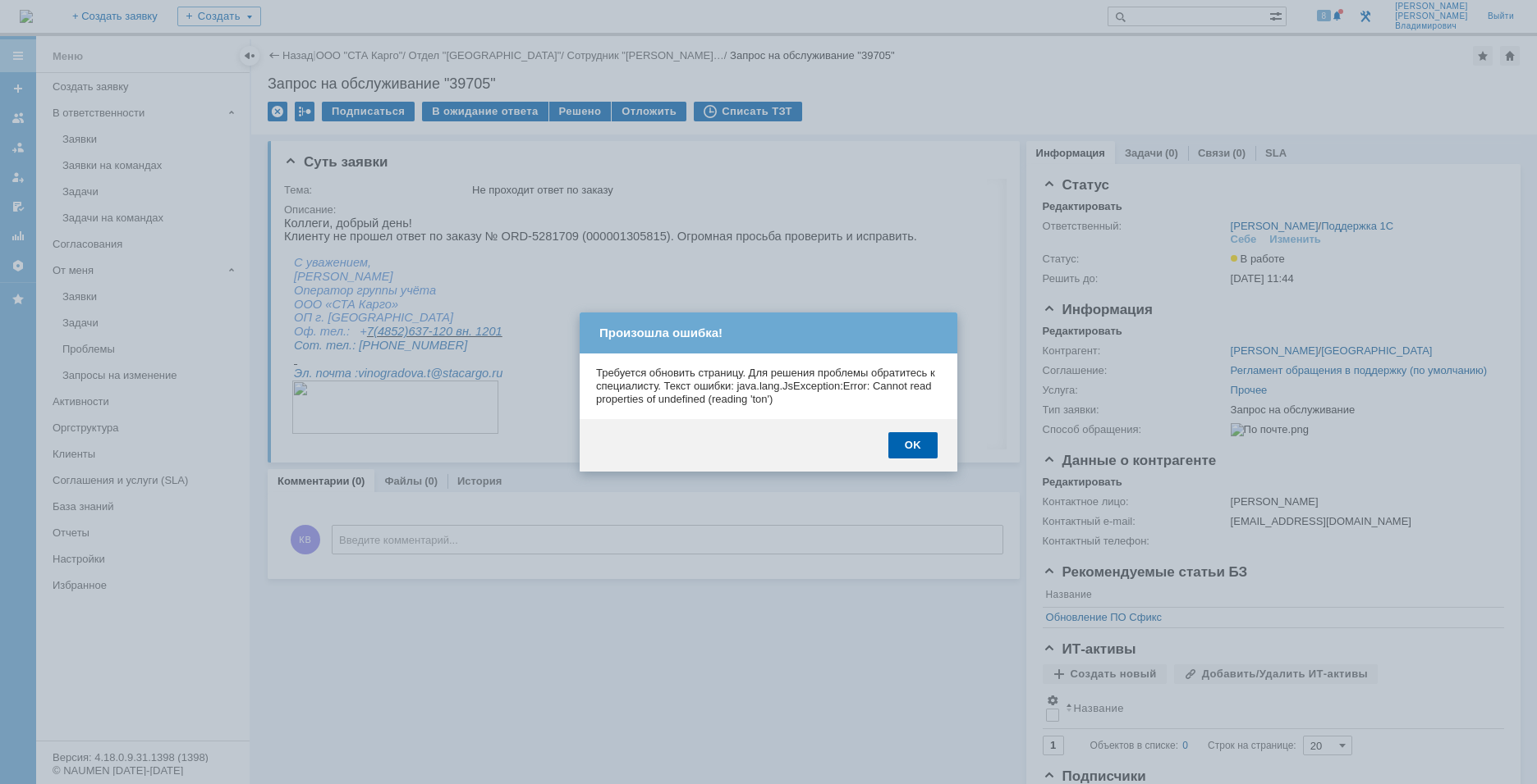
click at [909, 444] on div "OK" at bounding box center [912, 445] width 49 height 26
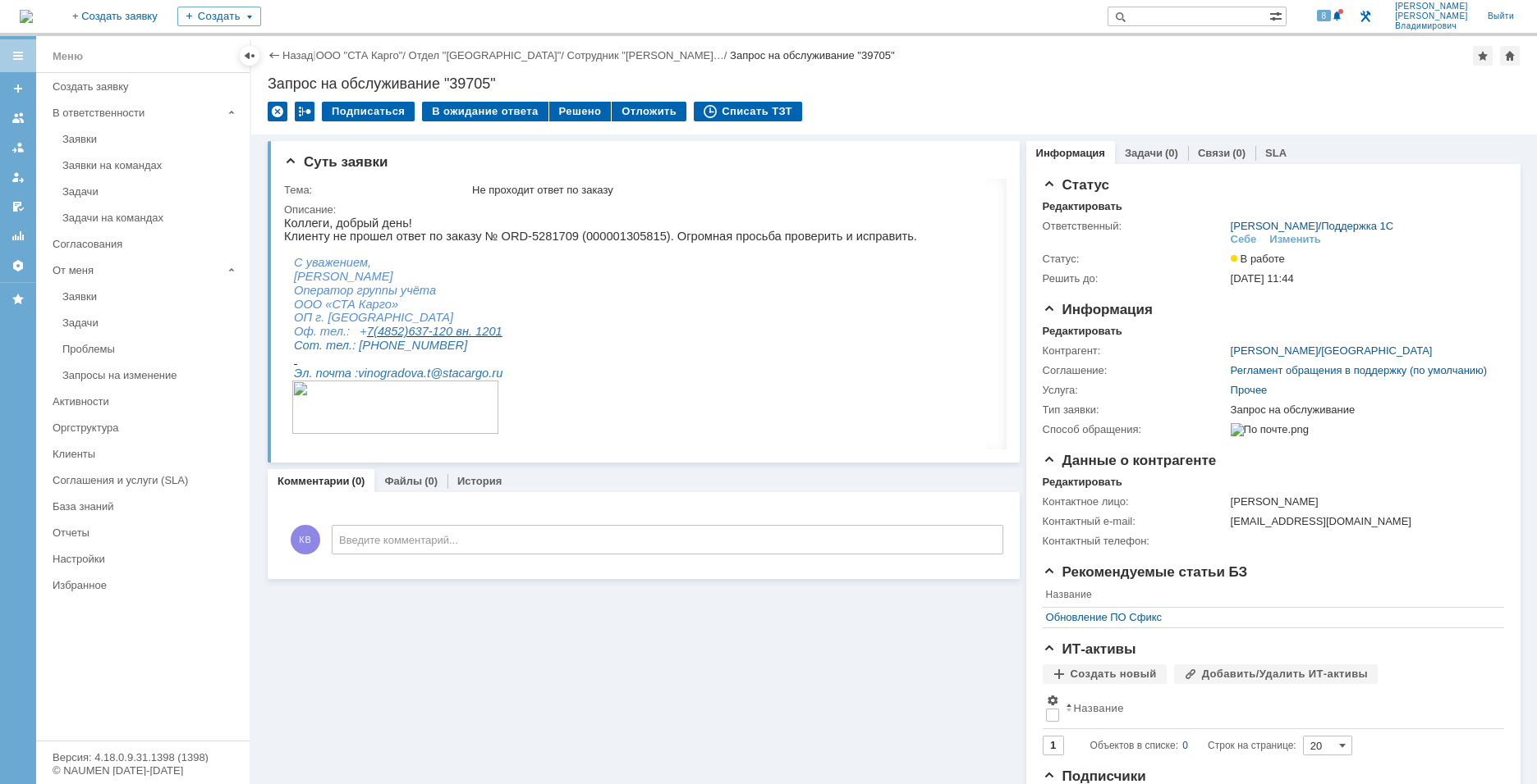
click at [640, 640] on div "Суть заявки Тема: Не проходит ответ по заказу Описание: Комментарии (0) Файлы (…" at bounding box center [643, 497] width 752 height 726
click at [855, 632] on div "Суть заявки Тема: Не проходит ответ по заказу Описание: Комментарии (0) Файлы (…" at bounding box center [643, 497] width 752 height 726
click at [525, 236] on p "Клиенту не прошел ответ по заказу № ORD-5281709 (000001305815). Огромная просьб…" at bounding box center [799, 236] width 1029 height 13
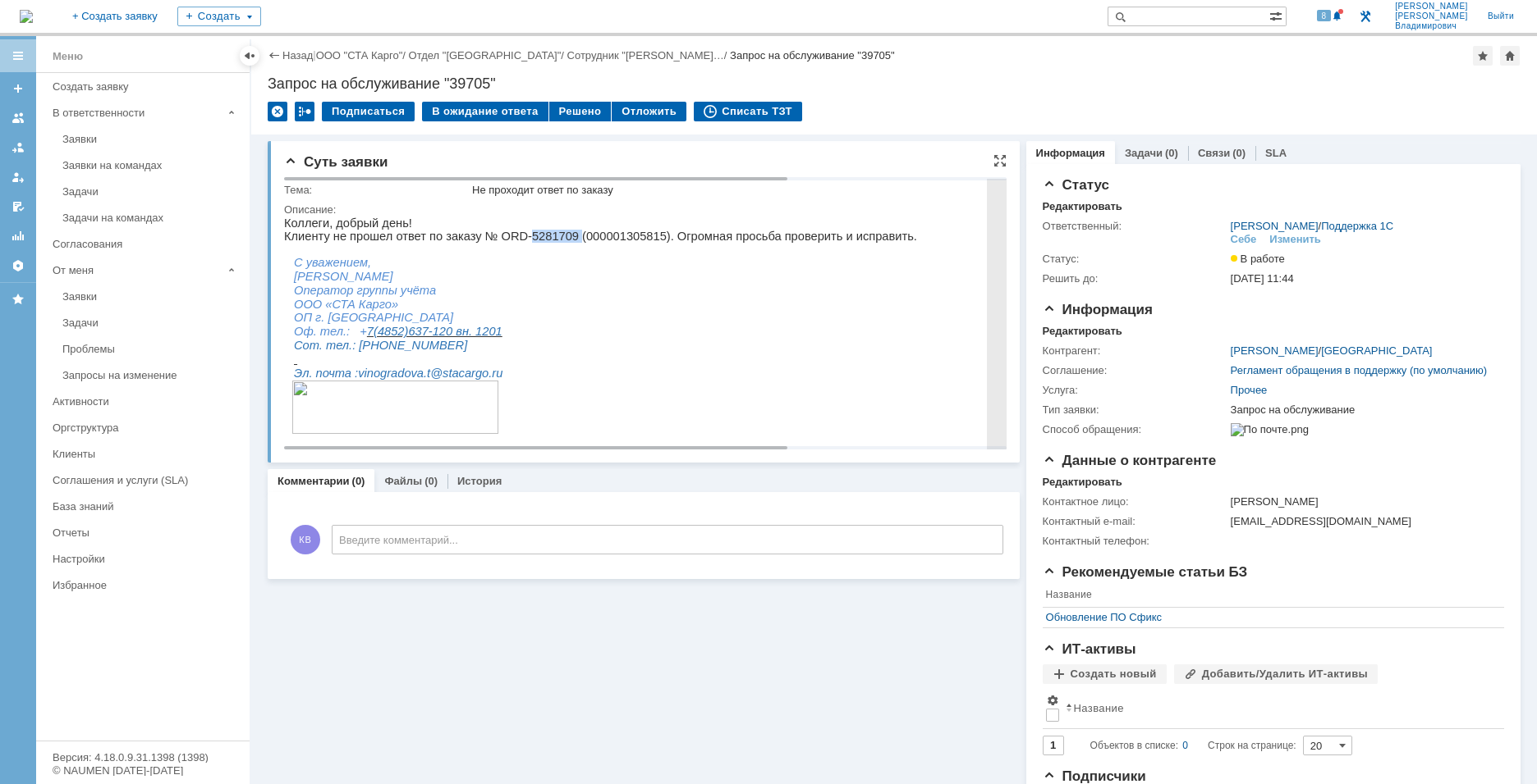
click at [525, 236] on p "Клиенту не прошел ответ по заказу № ORD-5281709 (000001305815). Огромная просьб…" at bounding box center [799, 236] width 1029 height 13
copy p "5281709"
